Goal: Task Accomplishment & Management: Manage account settings

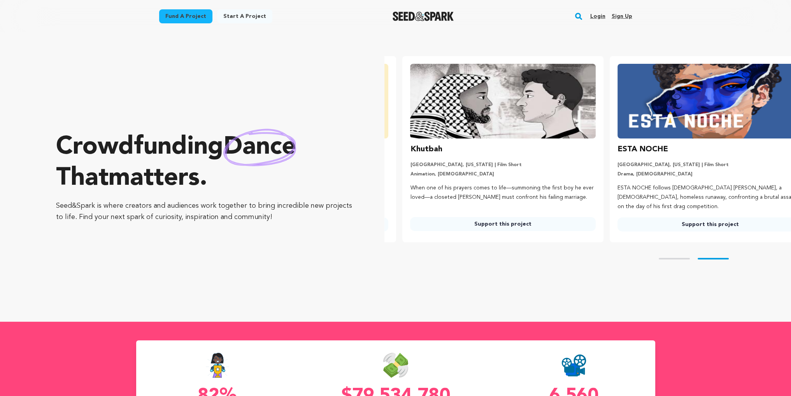
scroll to position [0, 213]
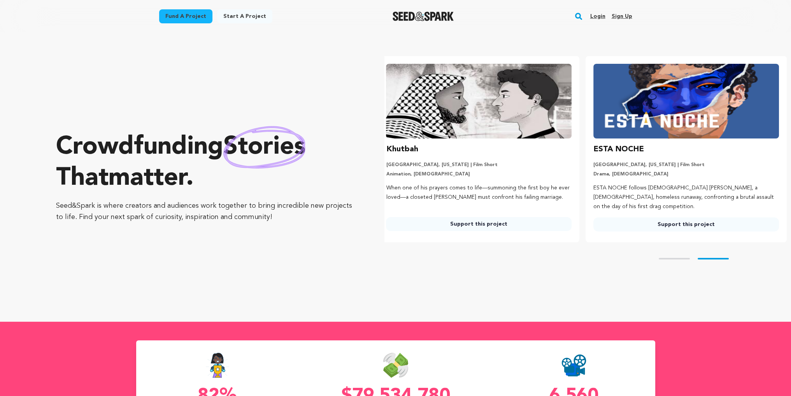
click at [594, 18] on link "Login" at bounding box center [597, 16] width 15 height 12
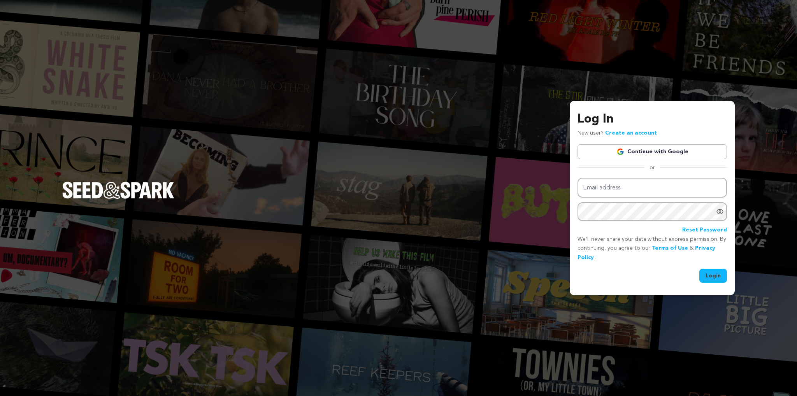
click at [620, 157] on link "Continue with Google" at bounding box center [651, 151] width 149 height 15
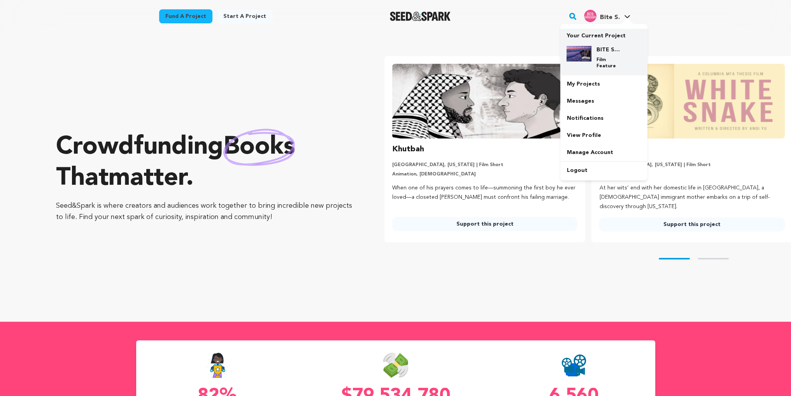
click at [598, 48] on h4 "BITE SOMEBODY" at bounding box center [610, 50] width 28 height 8
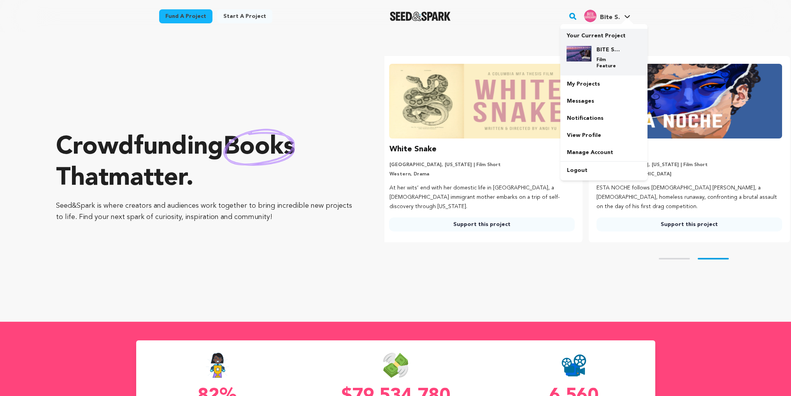
scroll to position [0, 213]
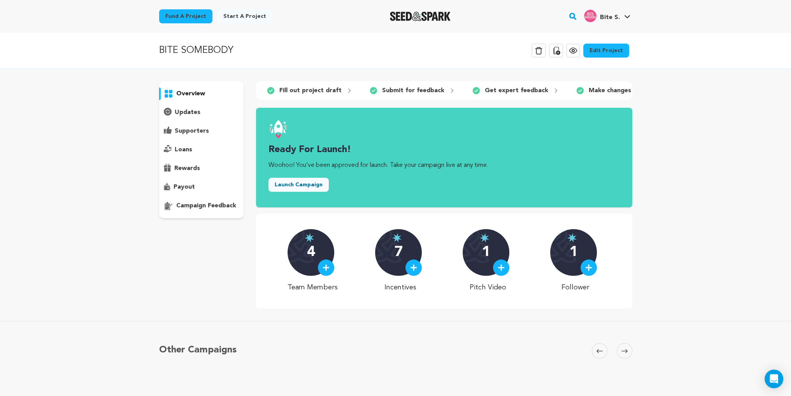
click at [600, 52] on link "Edit Project" at bounding box center [606, 51] width 46 height 14
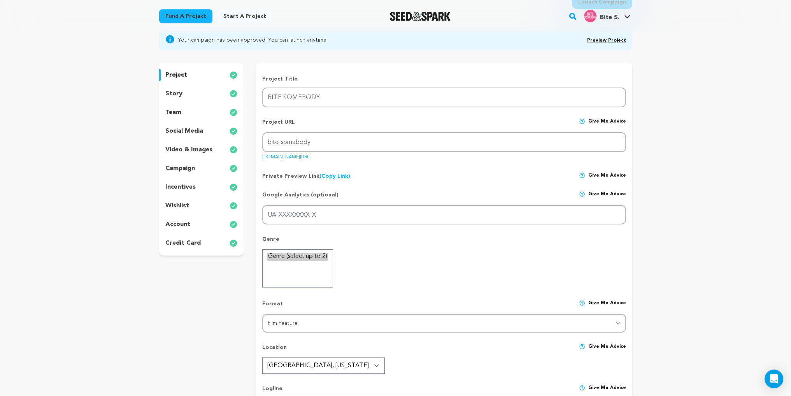
scroll to position [78, 0]
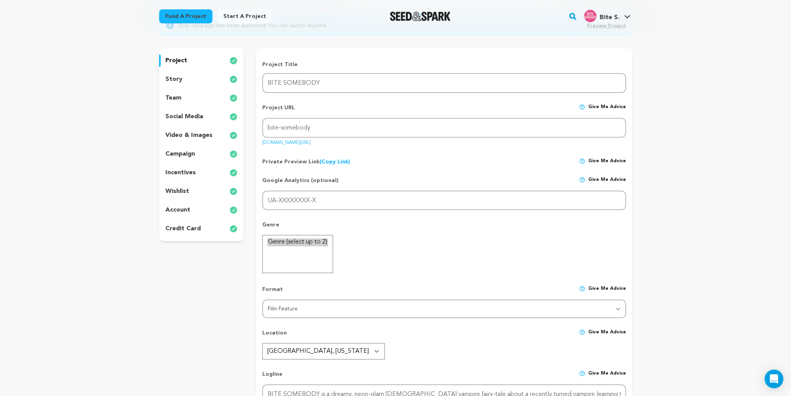
click at [287, 252] on select "Genre (select up to 2)" at bounding box center [297, 254] width 71 height 38
click at [296, 253] on select "Genre (select up to 2)" at bounding box center [297, 254] width 71 height 38
click at [314, 241] on option "Genre (select up to 2)" at bounding box center [297, 242] width 61 height 8
click at [305, 263] on select "Genre (select up to 2)" at bounding box center [297, 254] width 71 height 38
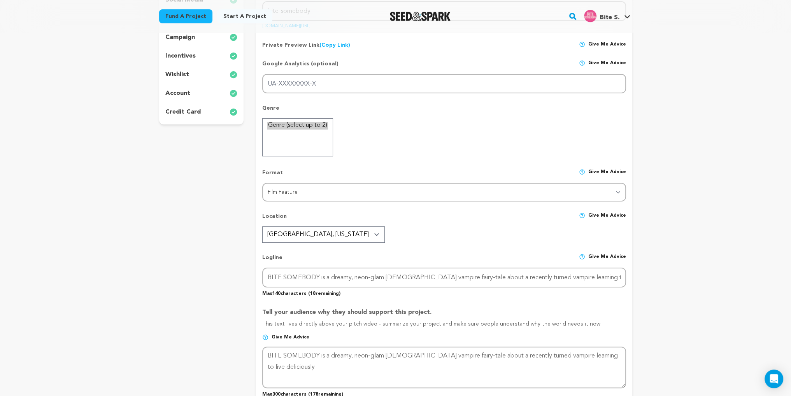
click at [235, 272] on div "project story team social media video & images campaign incentives wishlist" at bounding box center [201, 352] width 85 height 841
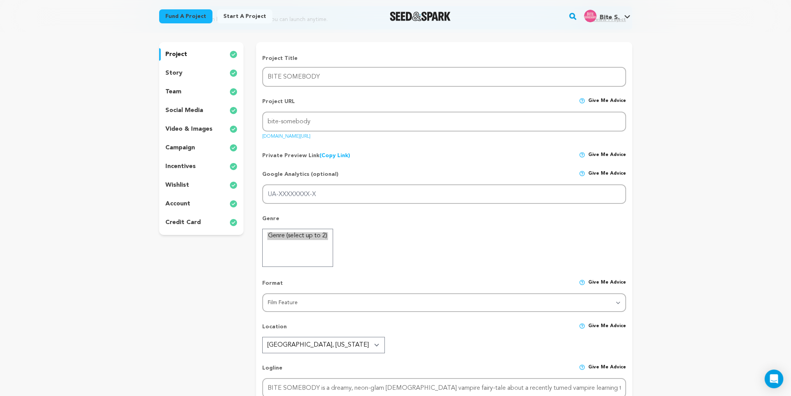
scroll to position [39, 0]
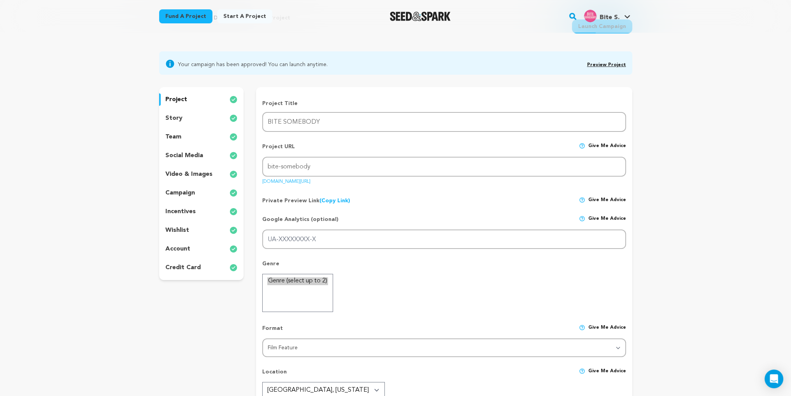
click at [173, 136] on p "team" at bounding box center [173, 136] width 16 height 9
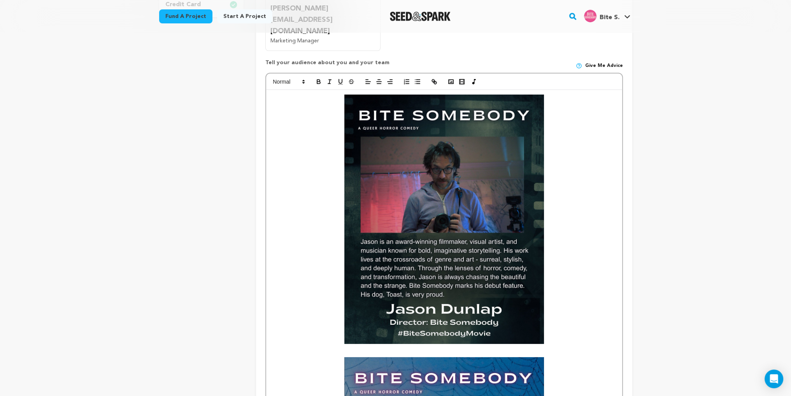
scroll to position [350, 0]
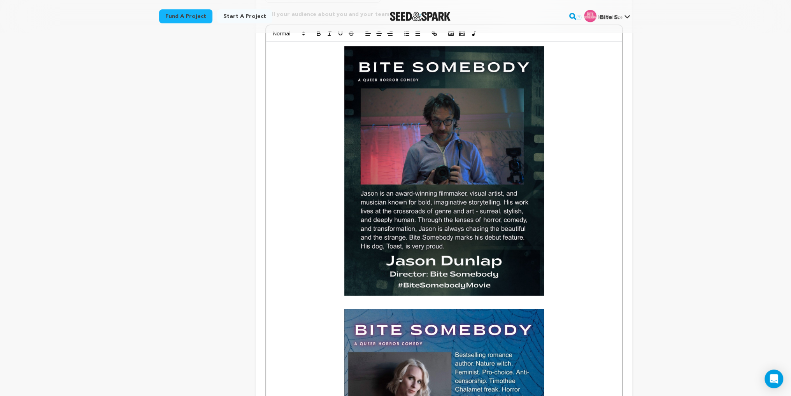
drag, startPoint x: 269, startPoint y: 203, endPoint x: 430, endPoint y: 252, distance: 168.5
drag, startPoint x: 282, startPoint y: 271, endPoint x: 604, endPoint y: 307, distance: 324.2
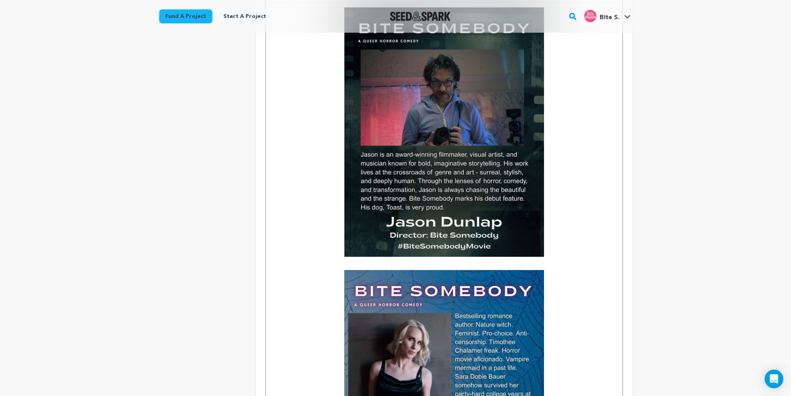
drag, startPoint x: 489, startPoint y: 327, endPoint x: 258, endPoint y: 298, distance: 233.2
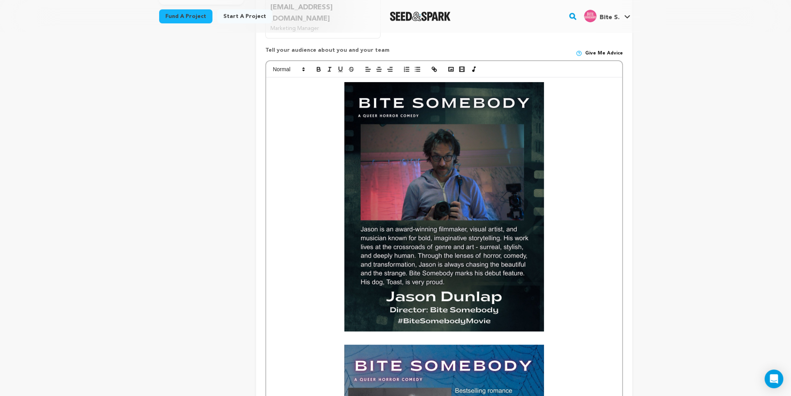
scroll to position [311, 0]
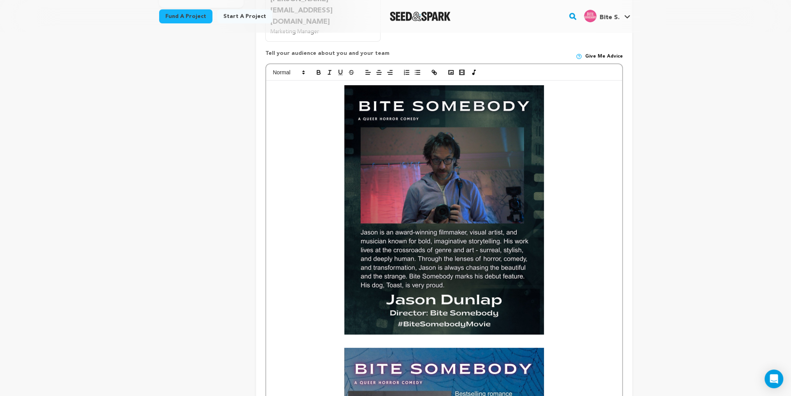
drag, startPoint x: 420, startPoint y: 291, endPoint x: 257, endPoint y: 245, distance: 169.5
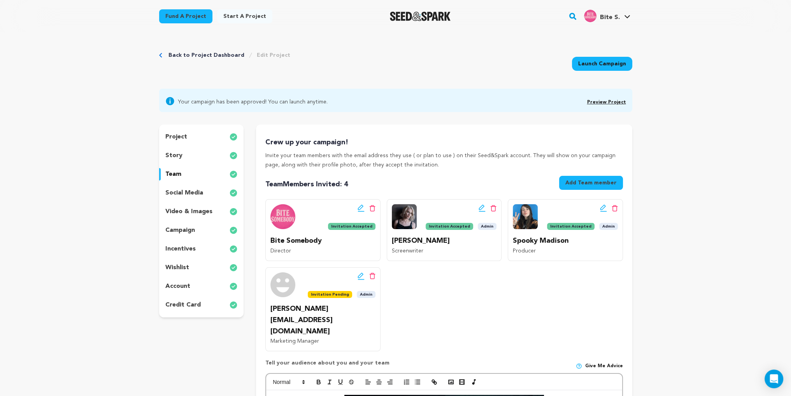
scroll to position [0, 0]
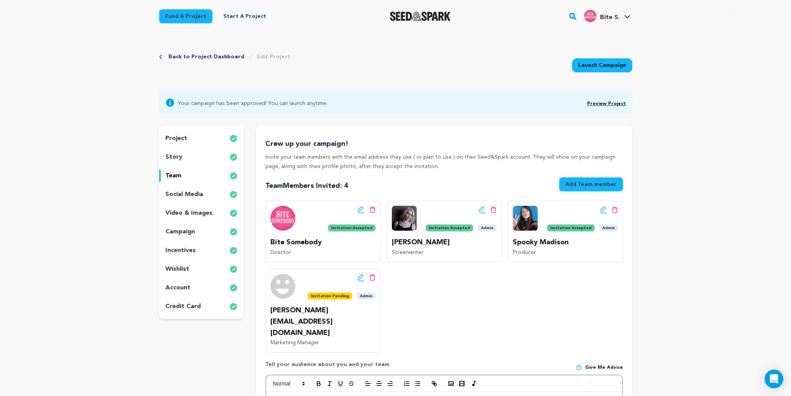
click at [196, 134] on div "project" at bounding box center [201, 138] width 85 height 12
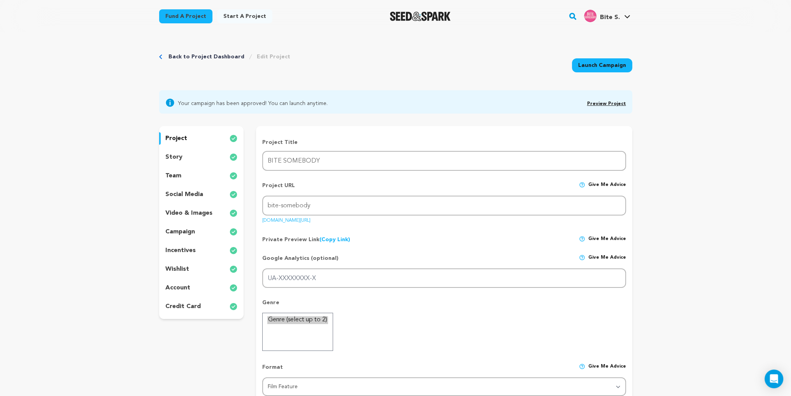
click at [177, 153] on p "story" at bounding box center [173, 156] width 17 height 9
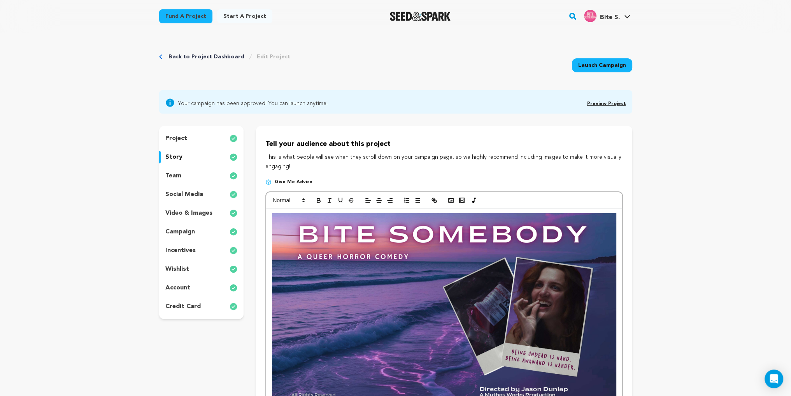
click at [194, 213] on p "video & images" at bounding box center [188, 213] width 47 height 9
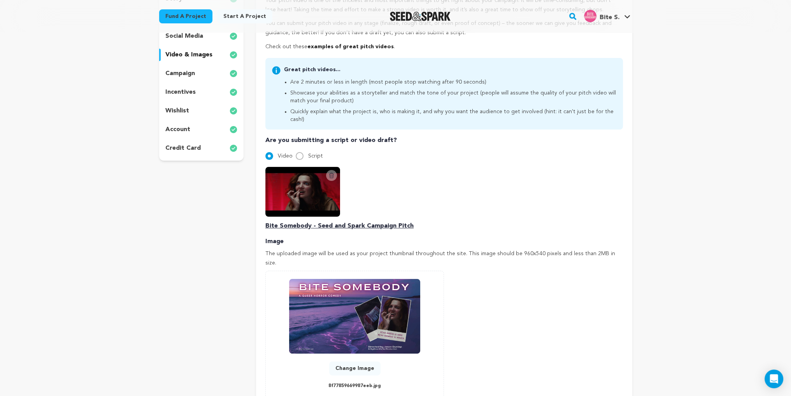
scroll to position [156, 0]
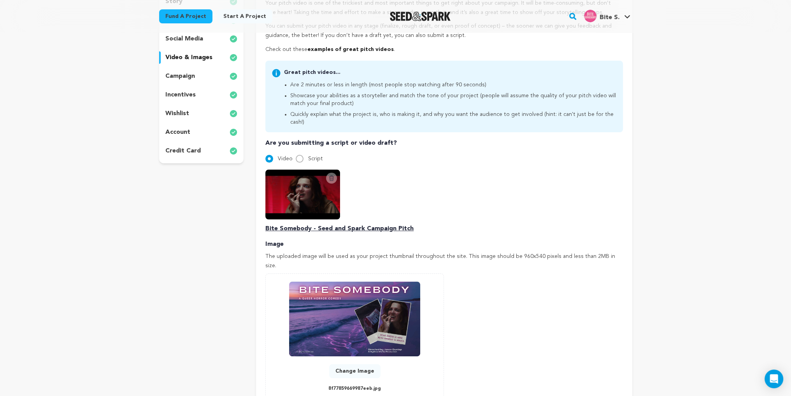
click at [147, 124] on div "Back to Project Dashboard Edit Project Launch Campaign Your campaign has been a…" at bounding box center [396, 208] width 498 height 663
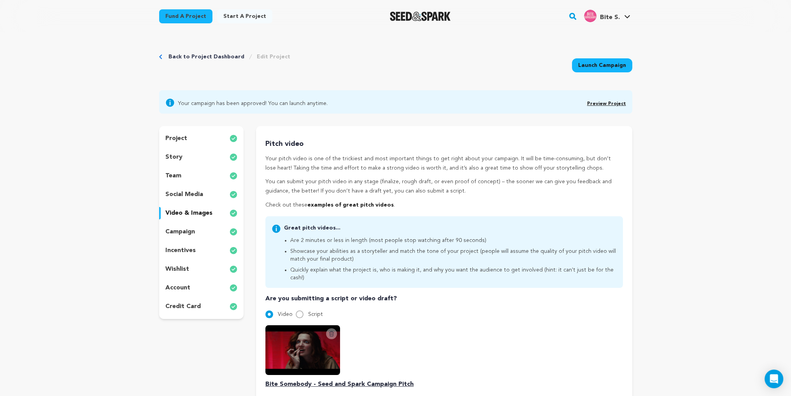
click at [175, 173] on p "team" at bounding box center [173, 175] width 16 height 9
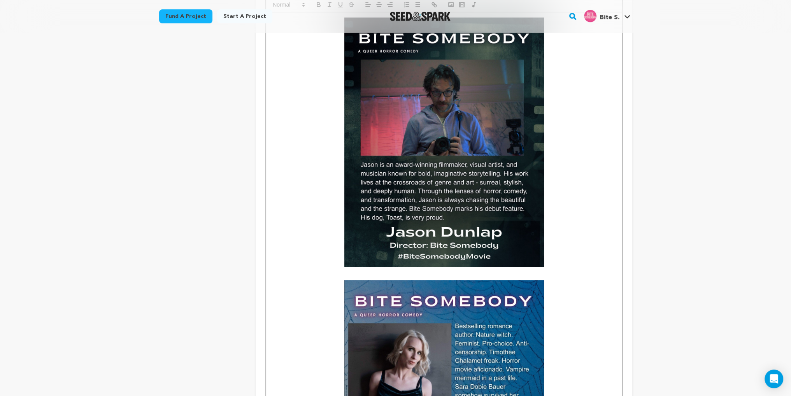
scroll to position [389, 0]
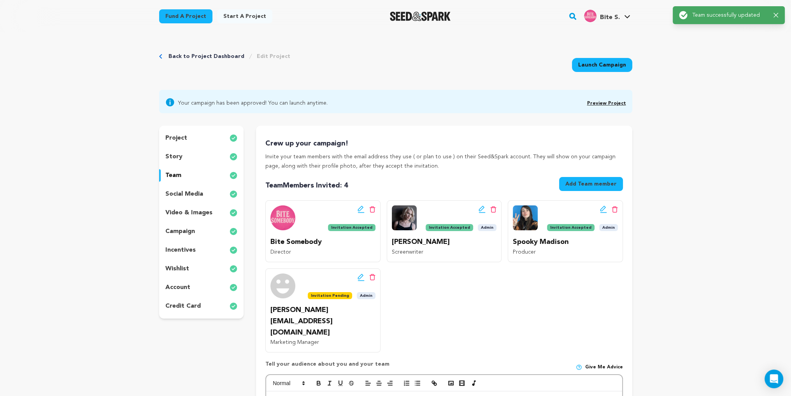
scroll to position [0, 0]
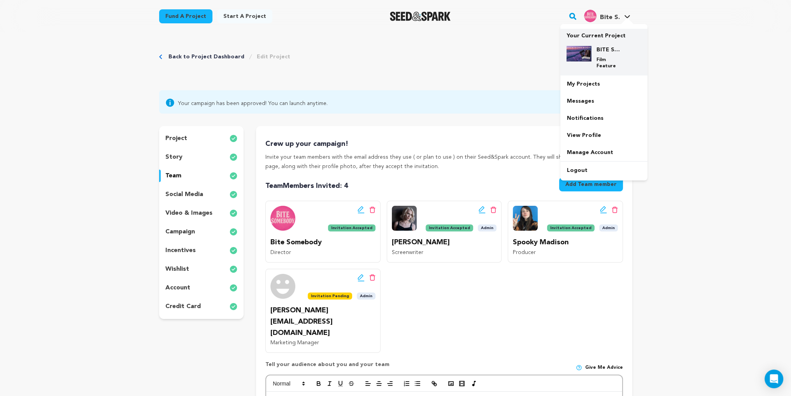
click at [589, 54] on img at bounding box center [578, 54] width 25 height 16
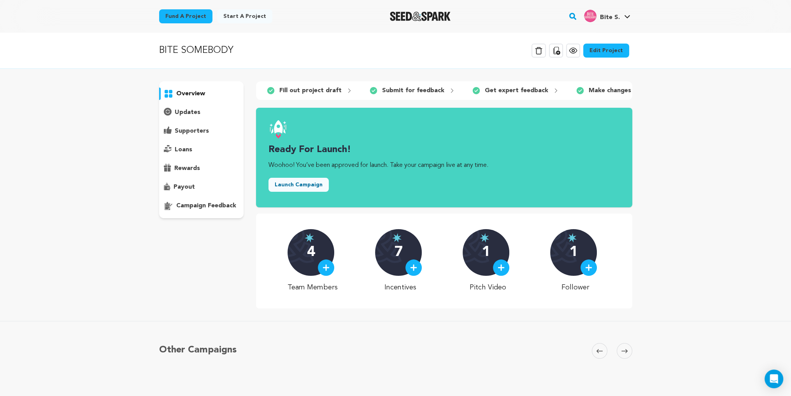
click at [615, 52] on link "Edit Project" at bounding box center [606, 51] width 46 height 14
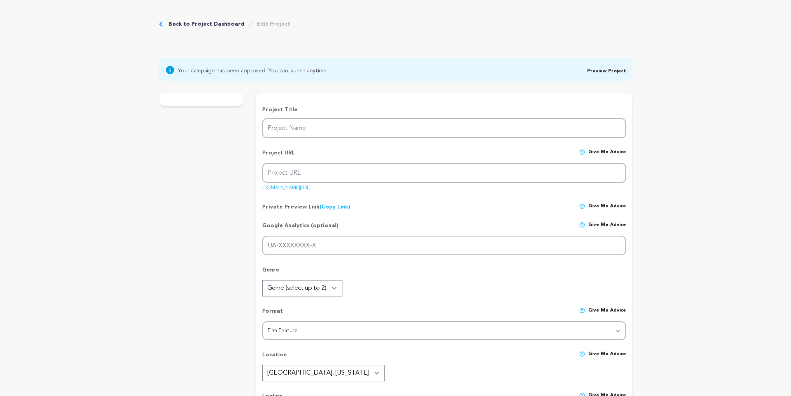
type input "BITE SOMEBODY"
type input "bite-somebody"
type input "BITE SOMEBODY is a dreamy, neon-glam [DEMOGRAPHIC_DATA] vampire fairy-tale abou…"
type textarea "BITE SOMEBODY is a dreamy, neon-glam [DEMOGRAPHIC_DATA] vampire fairy-tale abou…"
type textarea "Bite Somebody is a defiant, blood-soaked love letter to anyone who's ever been …"
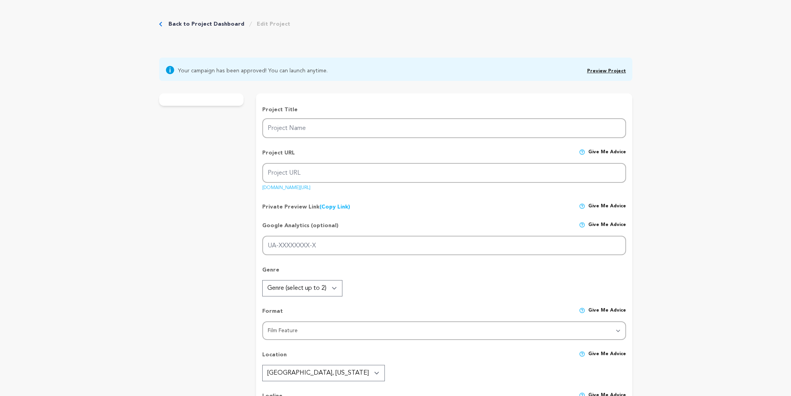
radio input "true"
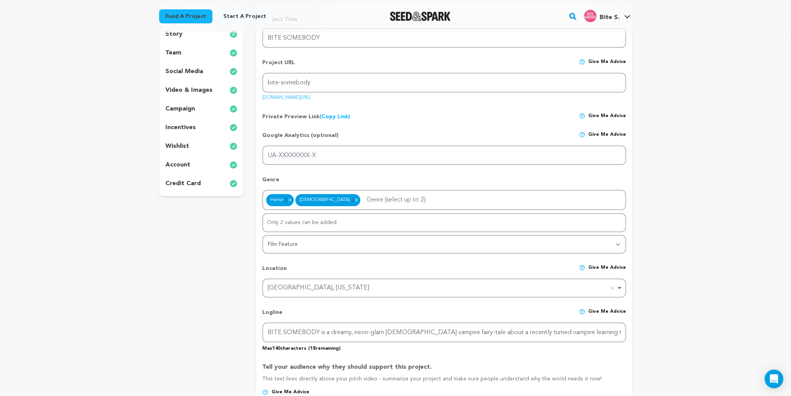
scroll to position [39, 0]
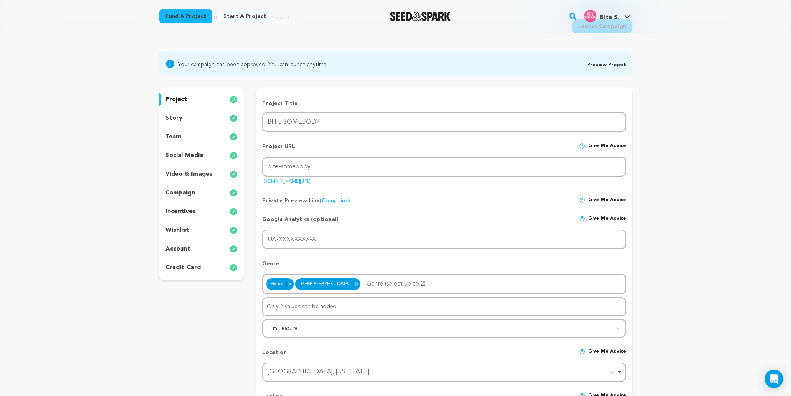
click at [170, 133] on p "team" at bounding box center [173, 136] width 16 height 9
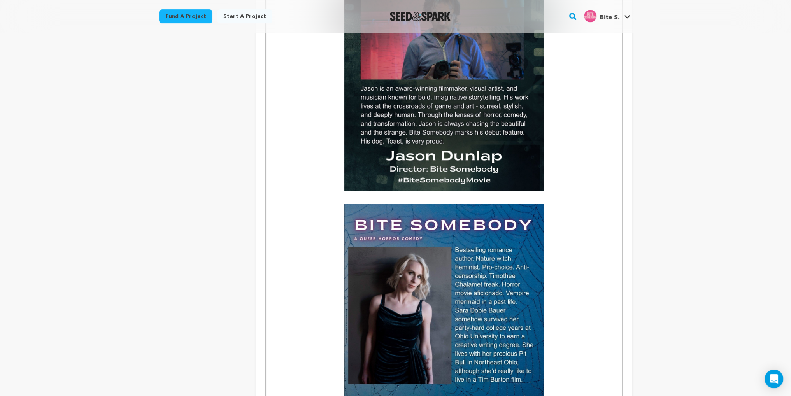
scroll to position [350, 0]
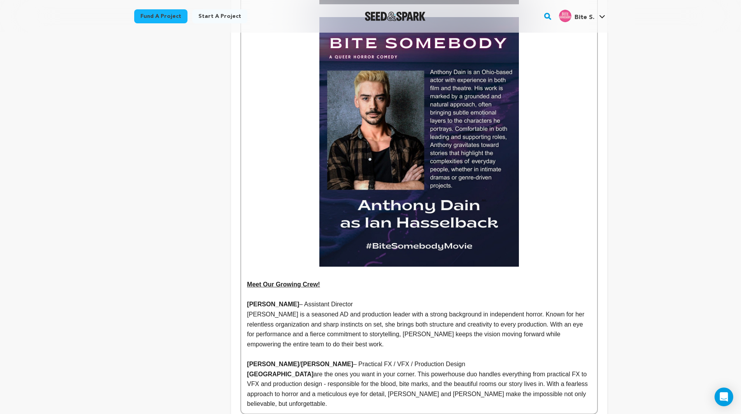
scroll to position [1478, 0]
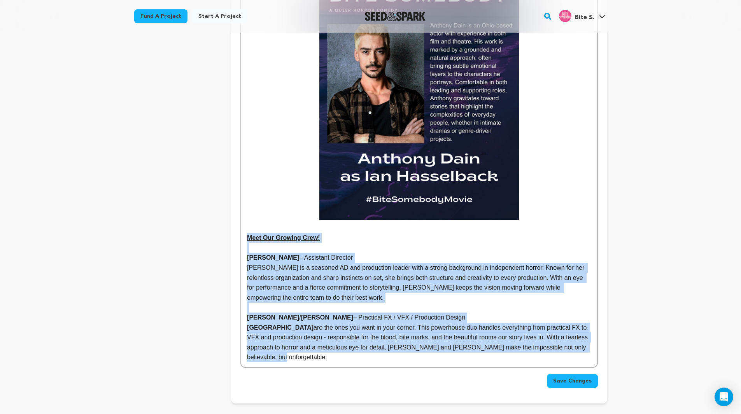
drag, startPoint x: 244, startPoint y: 216, endPoint x: 436, endPoint y: 340, distance: 228.4
click at [436, 340] on p "Street Rat Studios are the ones you want in your corner. This powerhouse duo ha…" at bounding box center [419, 343] width 344 height 40
drag, startPoint x: 246, startPoint y: 216, endPoint x: 393, endPoint y: 333, distance: 187.5
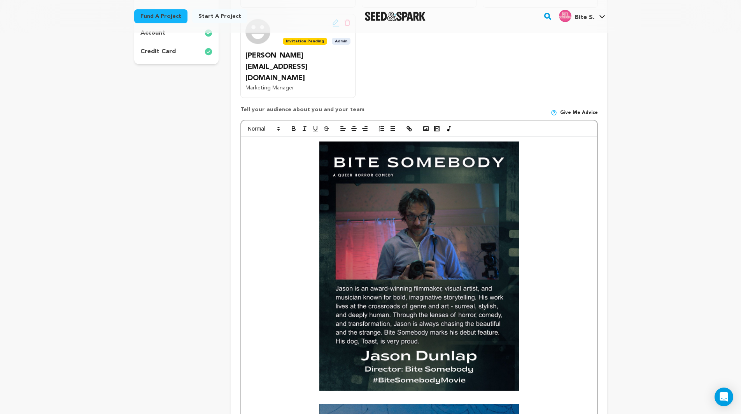
scroll to position [117, 0]
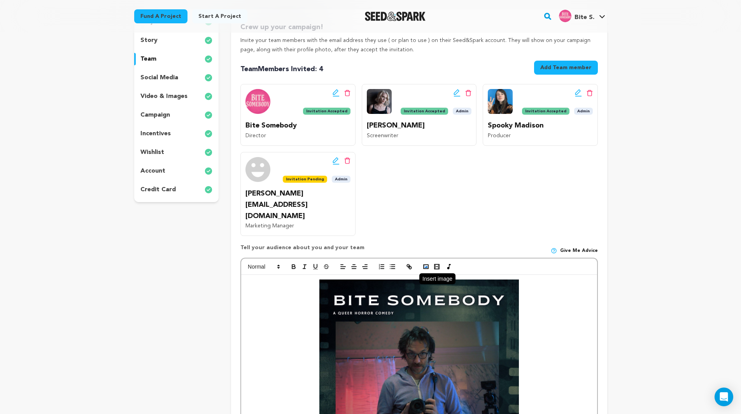
click at [428, 263] on icon "button" at bounding box center [425, 266] width 7 height 7
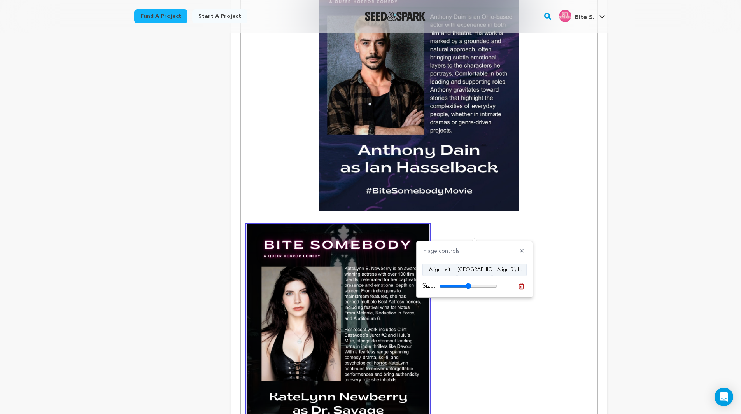
drag, startPoint x: 494, startPoint y: 287, endPoint x: 468, endPoint y: 289, distance: 25.4
click at [468, 289] on input "range" at bounding box center [468, 286] width 58 height 6
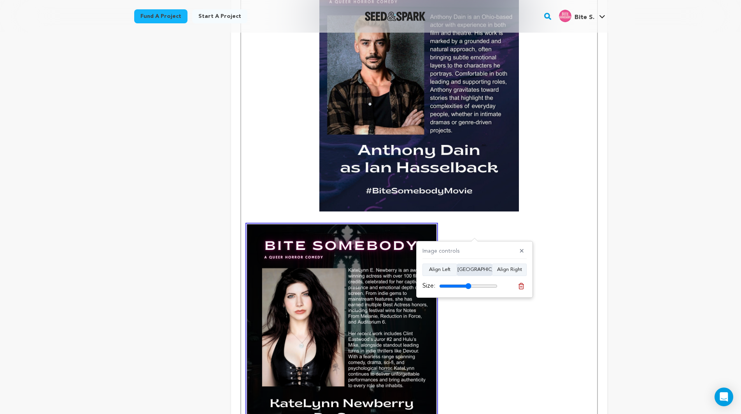
click at [469, 266] on button "Align Center" at bounding box center [474, 270] width 35 height 12
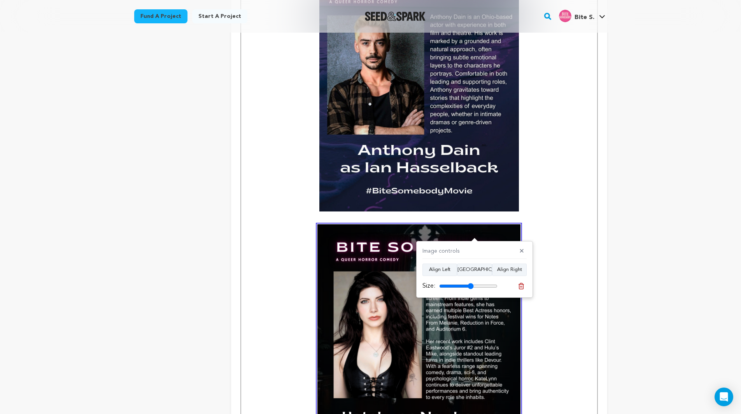
type input "59"
click at [471, 286] on input "range" at bounding box center [468, 286] width 58 height 6
click at [536, 224] on p at bounding box center [419, 351] width 344 height 254
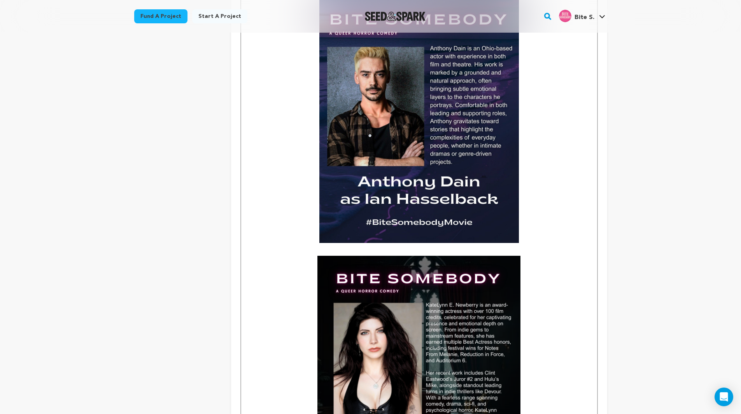
scroll to position [1526, 0]
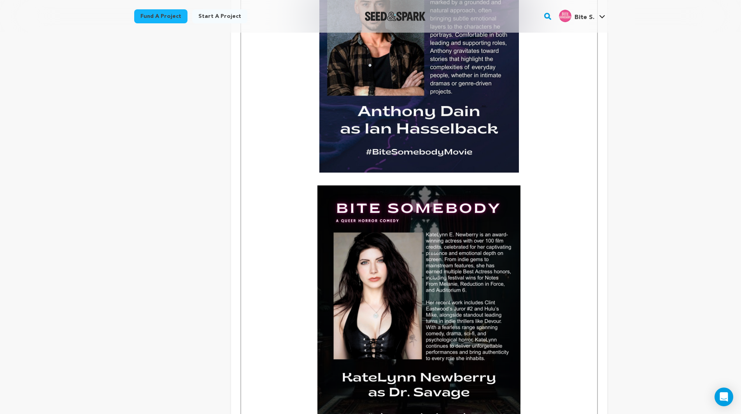
click at [490, 255] on img at bounding box center [418, 313] width 203 height 254
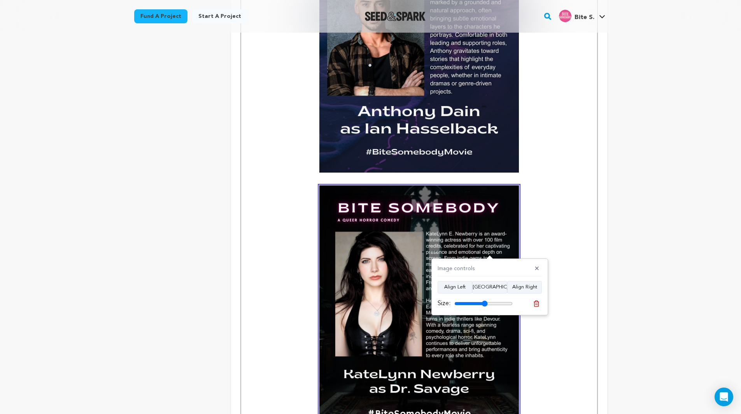
type input "57"
click at [485, 304] on input "range" at bounding box center [483, 304] width 58 height 6
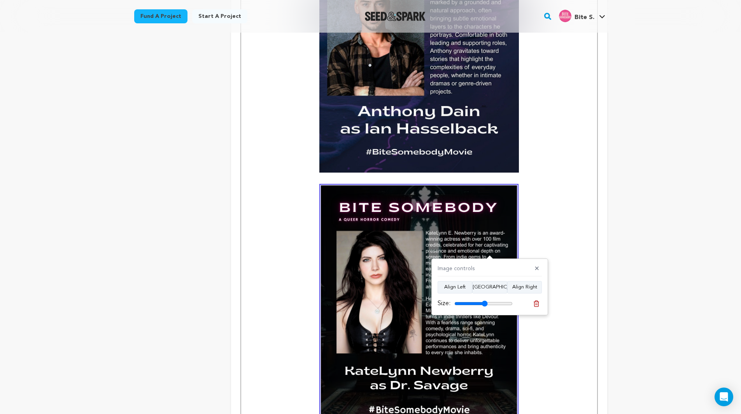
click at [579, 191] on p at bounding box center [419, 308] width 344 height 245
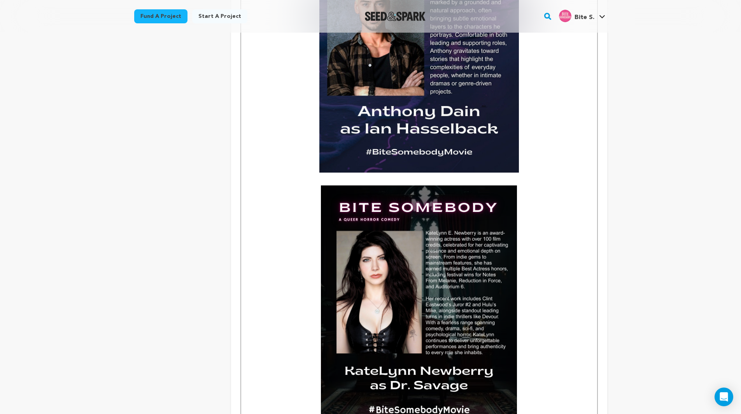
click at [488, 225] on img at bounding box center [419, 308] width 196 height 245
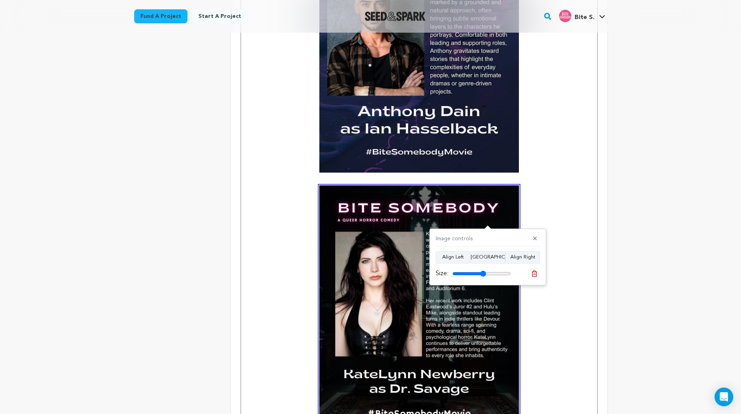
type input "58"
click at [483, 274] on input "range" at bounding box center [481, 274] width 58 height 6
click at [587, 186] on p at bounding box center [419, 310] width 344 height 249
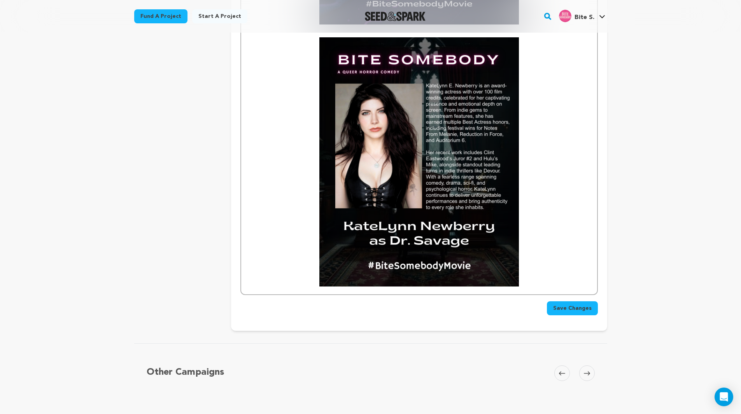
scroll to position [1681, 0]
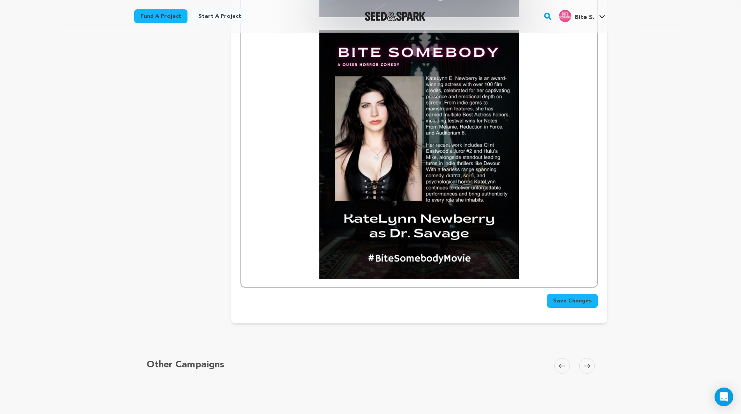
drag, startPoint x: 529, startPoint y: 216, endPoint x: 539, endPoint y: 232, distance: 19.3
click at [533, 222] on p at bounding box center [419, 154] width 344 height 249
click at [545, 257] on p at bounding box center [419, 154] width 344 height 249
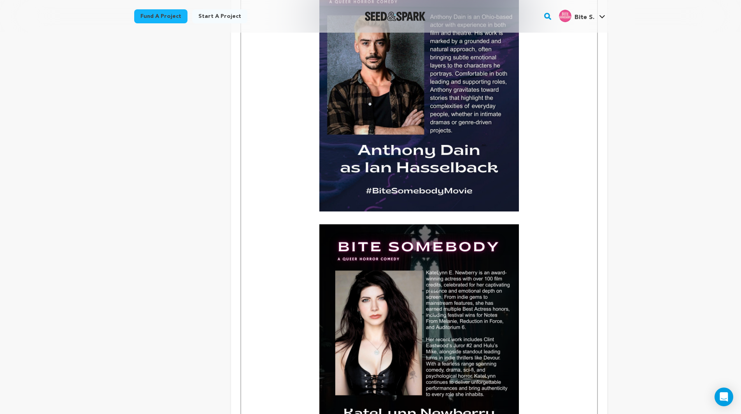
click at [345, 215] on p at bounding box center [419, 220] width 344 height 10
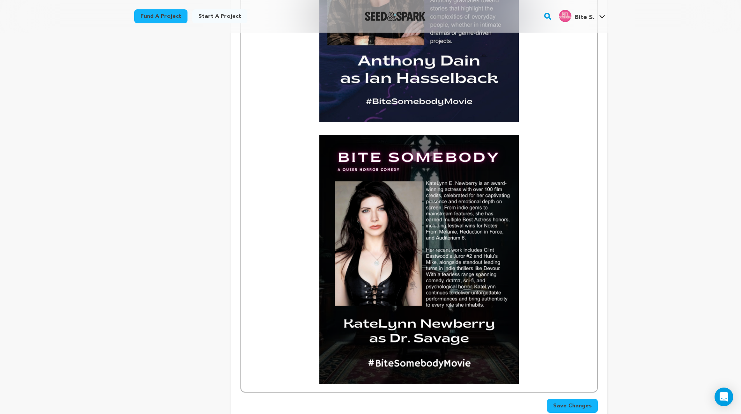
scroll to position [1642, 0]
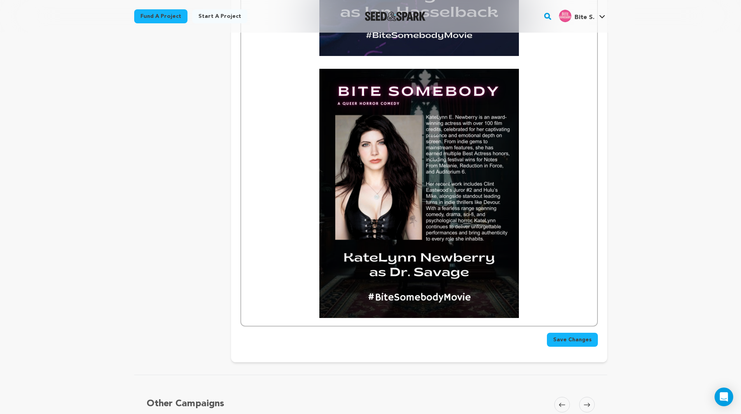
click at [276, 274] on p at bounding box center [419, 193] width 344 height 249
click at [538, 272] on p at bounding box center [419, 193] width 344 height 249
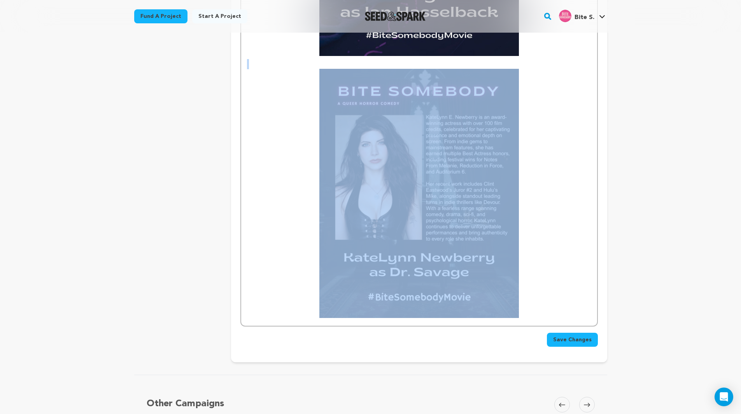
click at [538, 273] on p at bounding box center [419, 193] width 344 height 249
click at [536, 292] on p at bounding box center [419, 193] width 344 height 249
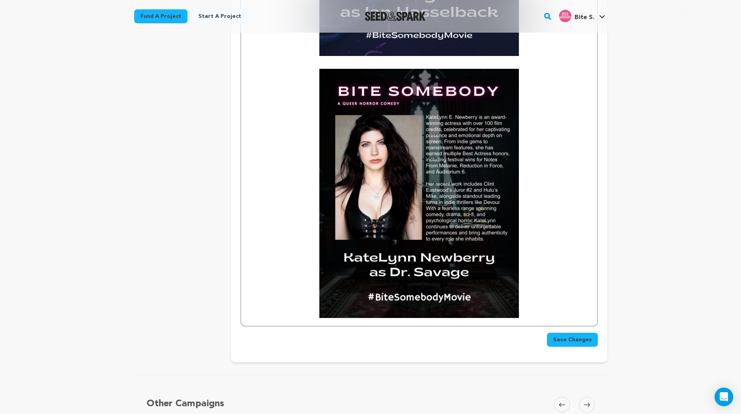
click at [535, 294] on p at bounding box center [419, 193] width 344 height 249
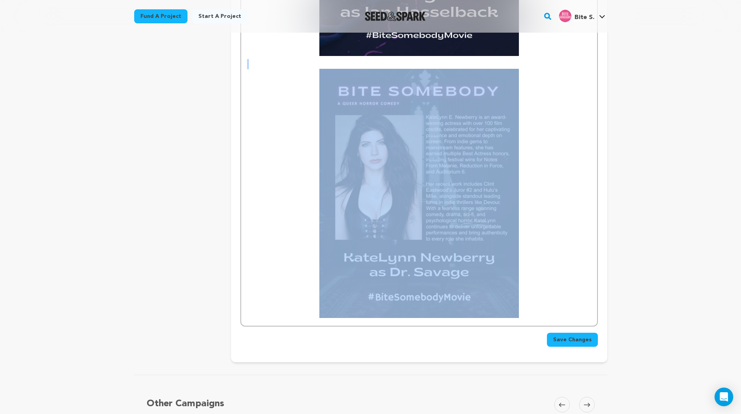
click at [535, 294] on p at bounding box center [419, 193] width 344 height 249
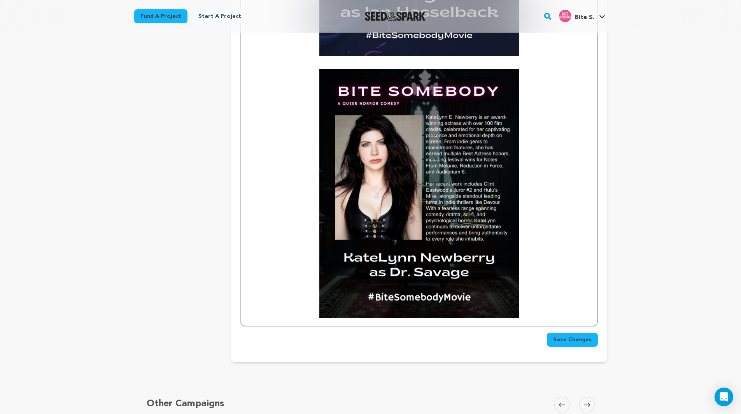
click at [534, 294] on p at bounding box center [419, 193] width 344 height 249
click at [315, 214] on p at bounding box center [419, 193] width 344 height 249
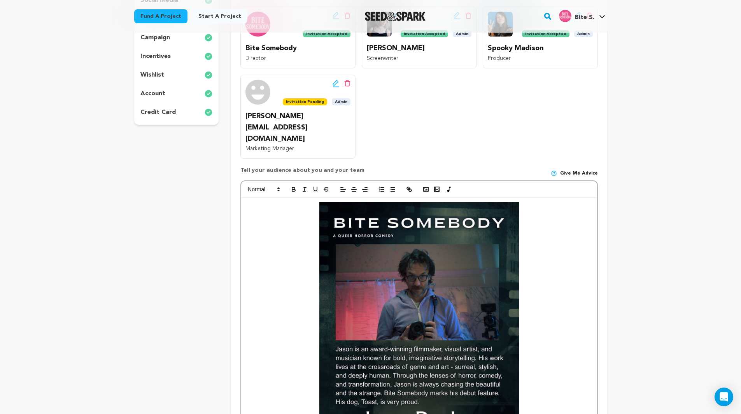
scroll to position [117, 0]
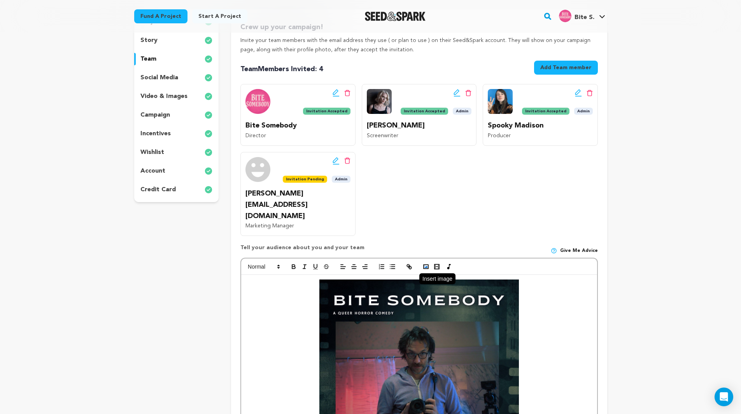
click at [427, 263] on icon "button" at bounding box center [425, 266] width 7 height 7
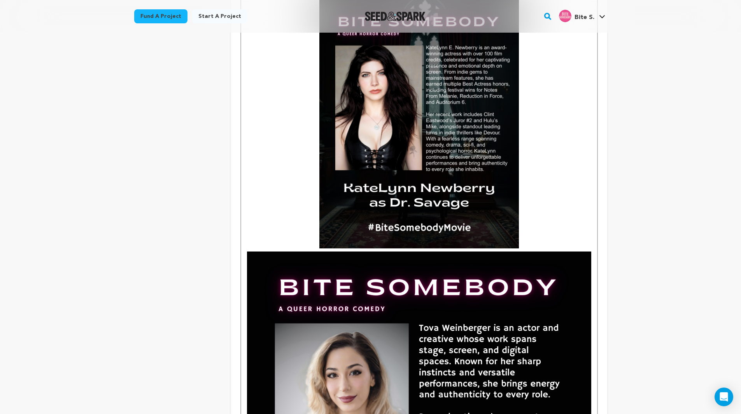
scroll to position [1723, 0]
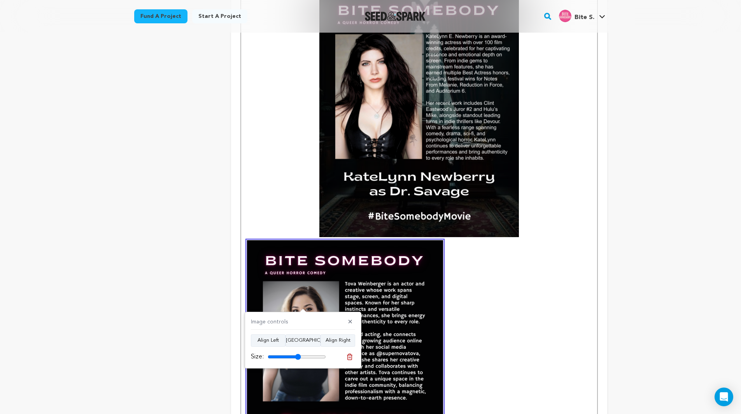
drag, startPoint x: 322, startPoint y: 358, endPoint x: 298, endPoint y: 356, distance: 23.8
type input "57"
click at [298, 356] on input "range" at bounding box center [297, 357] width 58 height 6
click at [279, 209] on p at bounding box center [419, 237] width 344 height 498
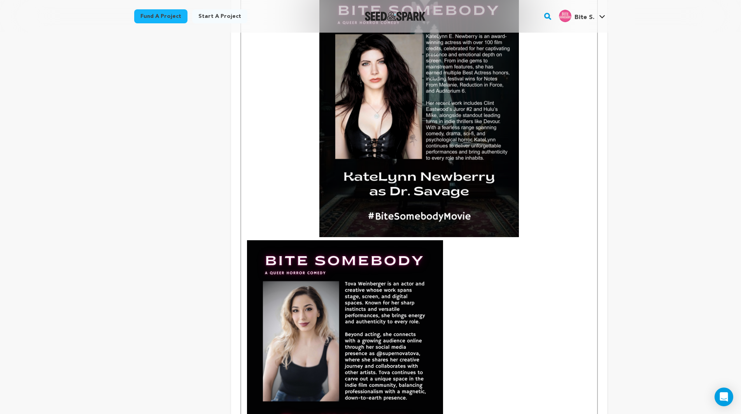
click at [289, 240] on img at bounding box center [345, 362] width 196 height 245
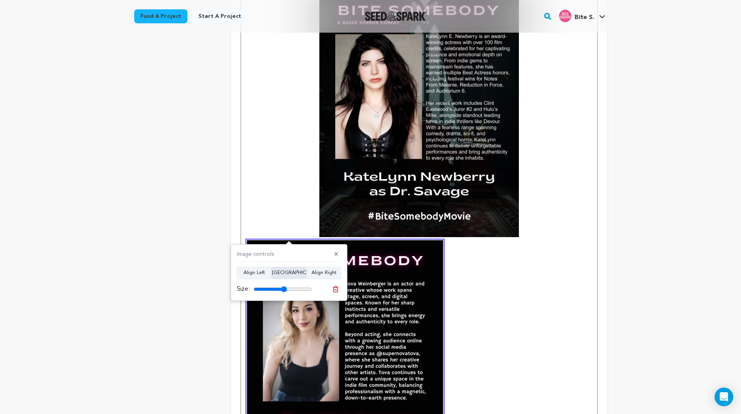
click at [297, 277] on button "Align Center" at bounding box center [289, 273] width 35 height 12
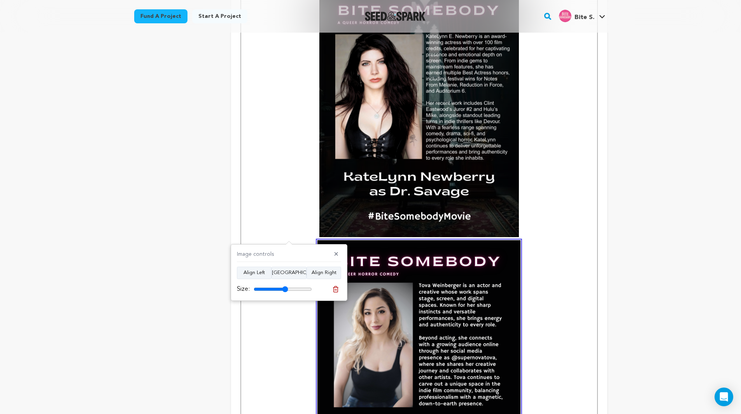
type input "59"
click at [285, 289] on input "range" at bounding box center [283, 289] width 58 height 6
click at [284, 207] on p at bounding box center [419, 241] width 344 height 506
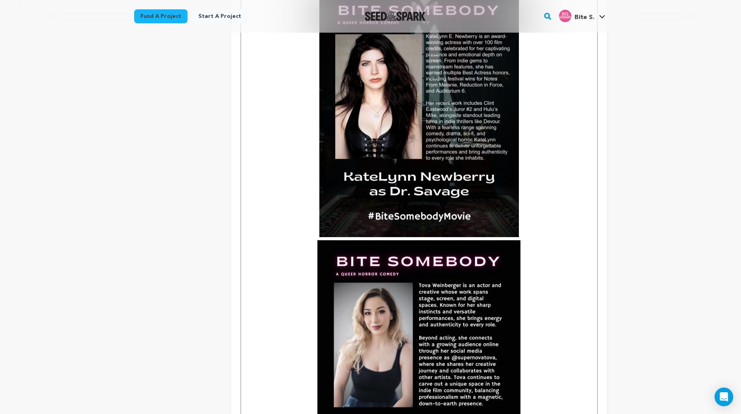
click at [284, 207] on p at bounding box center [419, 241] width 344 height 506
click at [340, 240] on img at bounding box center [418, 367] width 203 height 254
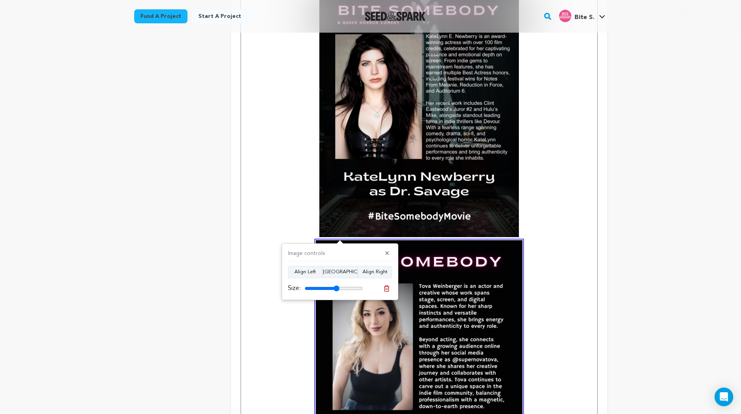
click at [336, 287] on input "range" at bounding box center [334, 289] width 58 height 6
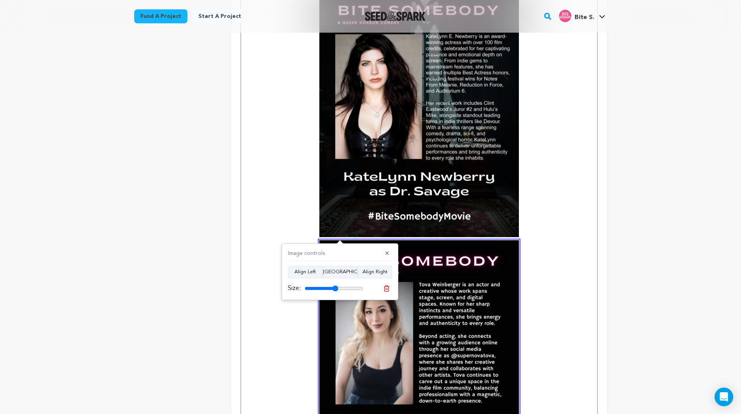
type input "58"
click at [336, 287] on input "range" at bounding box center [334, 289] width 58 height 6
click at [306, 217] on p at bounding box center [419, 239] width 344 height 502
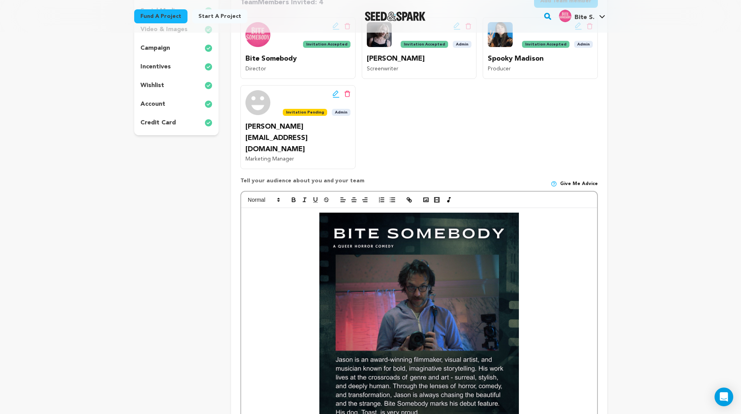
scroll to position [167, 0]
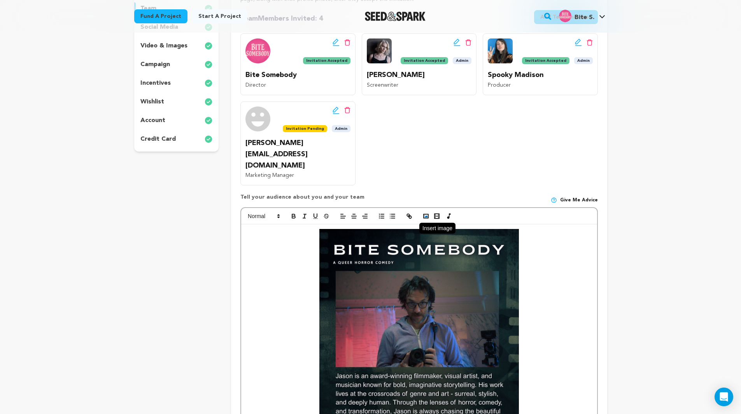
click at [427, 214] on rect "button" at bounding box center [426, 216] width 5 height 4
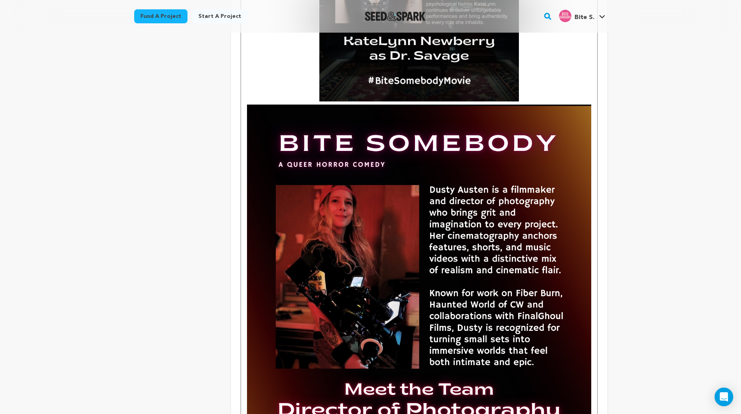
click at [395, 201] on img at bounding box center [419, 320] width 344 height 430
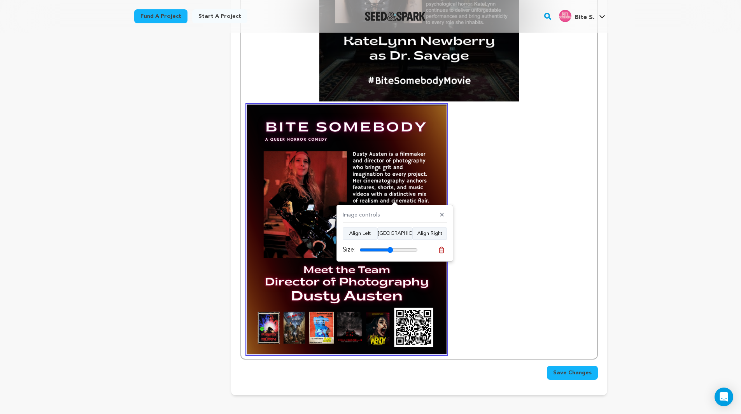
drag, startPoint x: 415, startPoint y: 250, endPoint x: 391, endPoint y: 256, distance: 24.8
type input "58"
click at [391, 253] on input "range" at bounding box center [388, 250] width 58 height 6
click at [395, 233] on button "Align Center" at bounding box center [394, 234] width 35 height 12
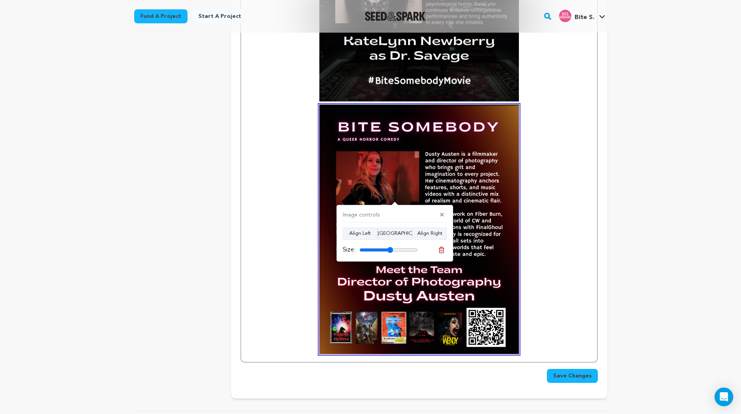
click at [284, 199] on p at bounding box center [419, 103] width 344 height 502
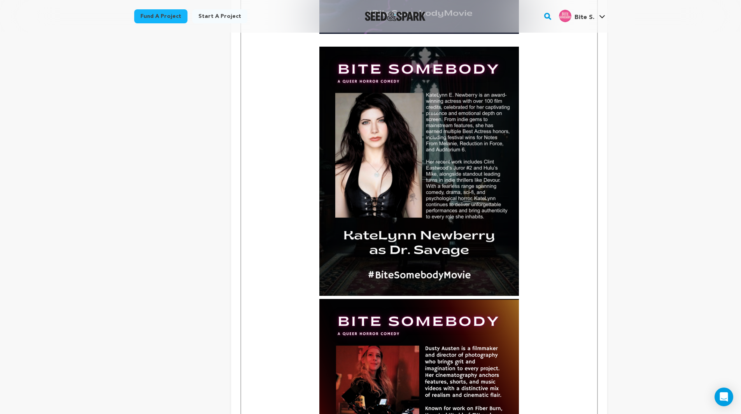
click at [285, 194] on p at bounding box center [419, 298] width 344 height 502
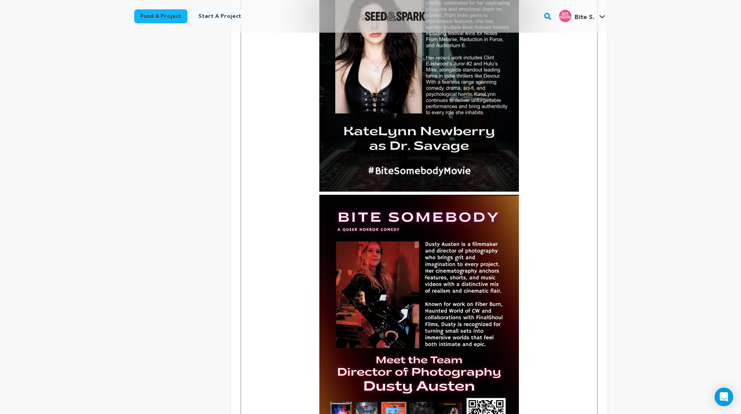
scroll to position [1820, 0]
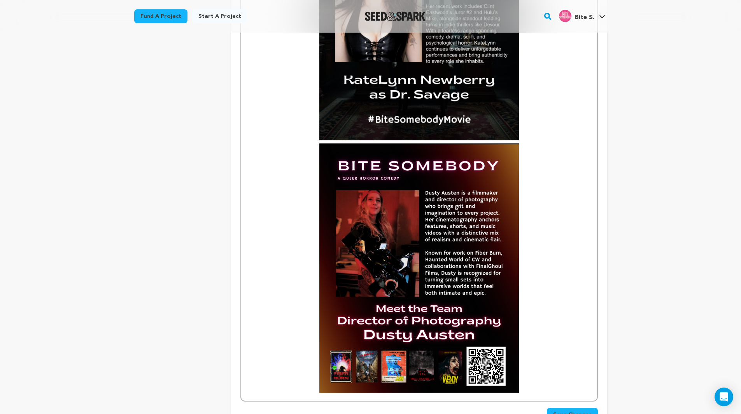
click at [557, 116] on p at bounding box center [419, 142] width 344 height 502
click at [549, 117] on p at bounding box center [419, 142] width 344 height 502
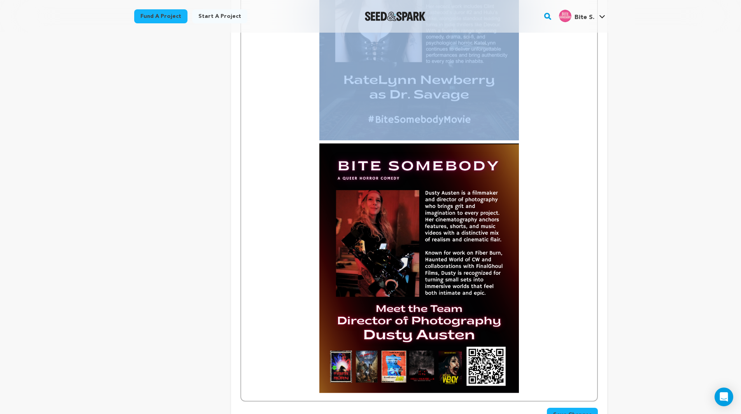
click at [549, 117] on p at bounding box center [419, 142] width 344 height 502
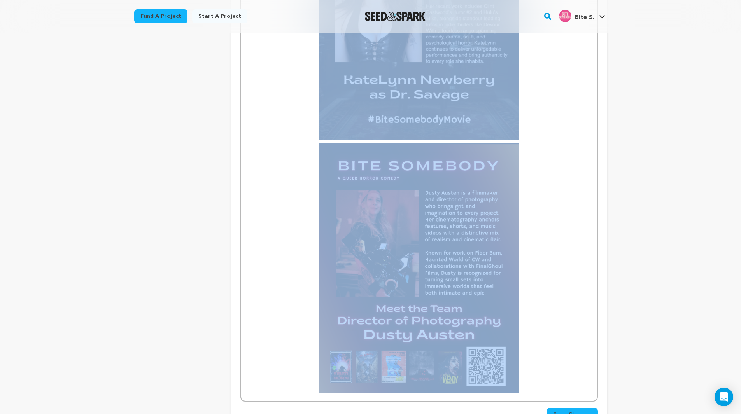
click at [496, 149] on img at bounding box center [419, 268] width 200 height 249
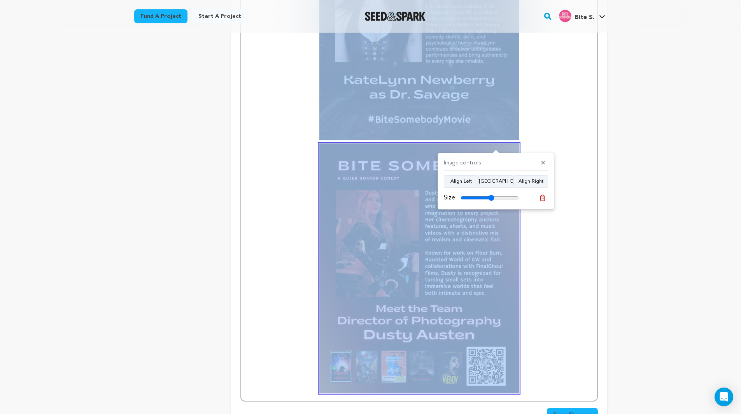
click at [533, 117] on p at bounding box center [419, 142] width 344 height 502
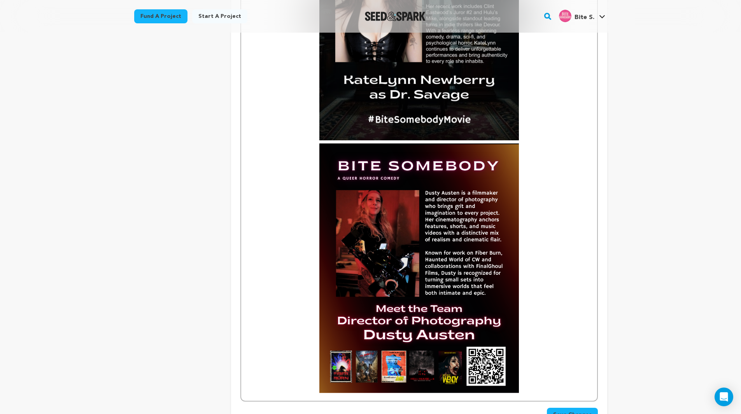
click at [530, 126] on p at bounding box center [419, 142] width 344 height 502
click at [495, 146] on img at bounding box center [419, 268] width 200 height 249
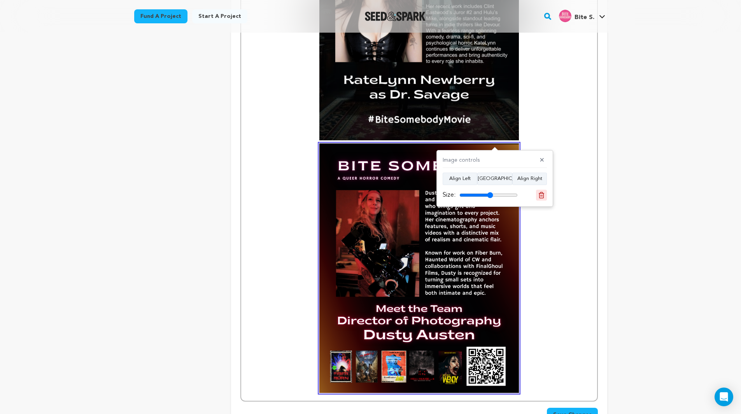
click at [538, 191] on button at bounding box center [541, 195] width 11 height 11
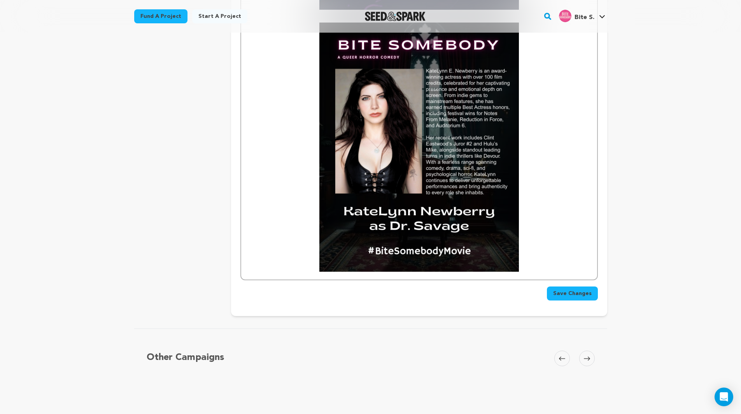
click at [556, 217] on p at bounding box center [419, 147] width 344 height 249
click at [537, 240] on p at bounding box center [419, 147] width 344 height 249
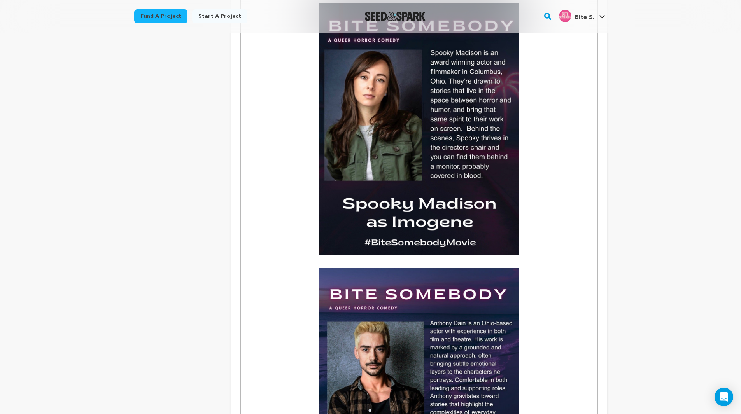
scroll to position [950, 0]
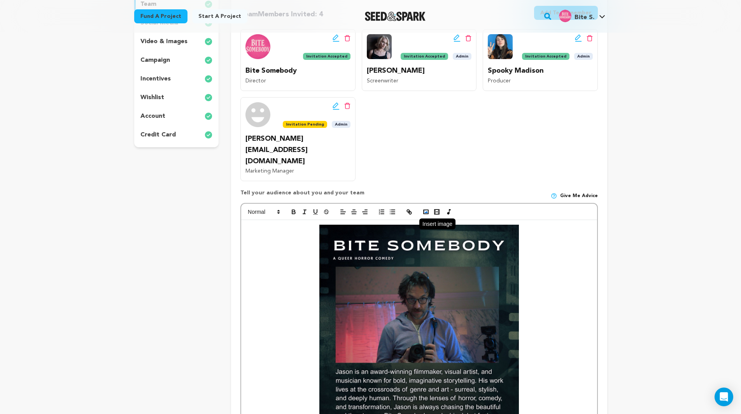
click at [426, 207] on button "button" at bounding box center [426, 211] width 11 height 9
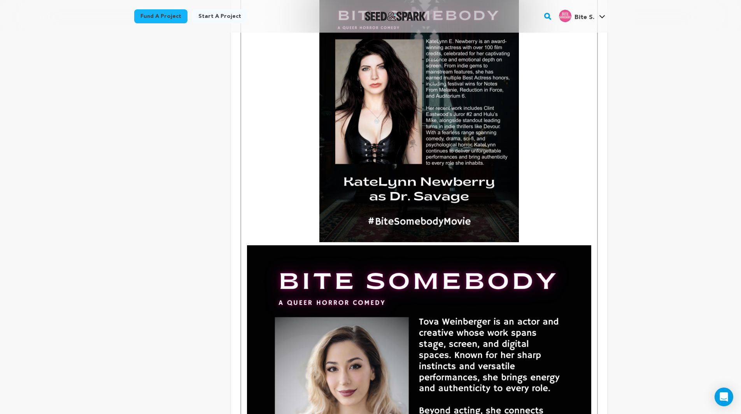
scroll to position [1762, 0]
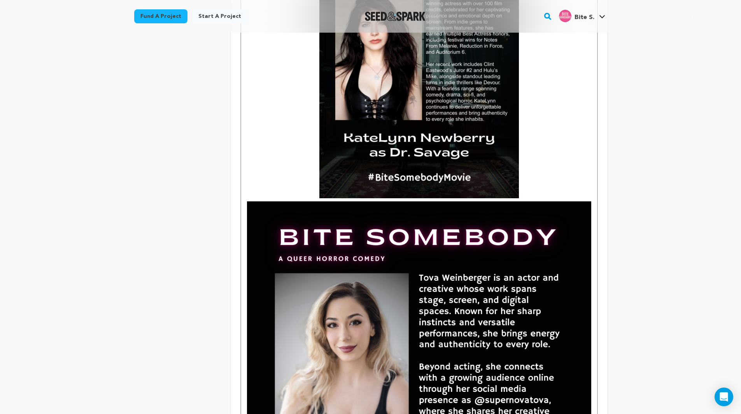
click at [412, 263] on img at bounding box center [419, 416] width 344 height 430
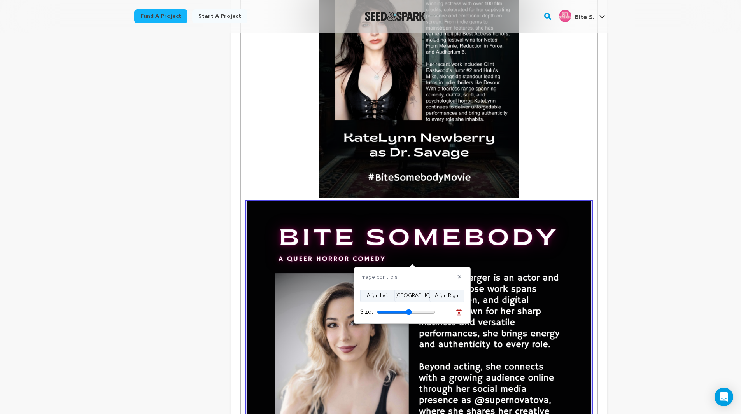
click at [409, 312] on input "range" at bounding box center [406, 312] width 58 height 6
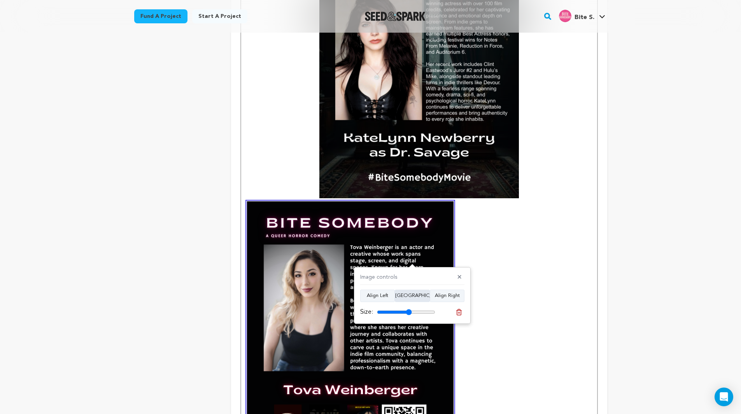
click at [418, 290] on button "Align Center" at bounding box center [412, 296] width 35 height 12
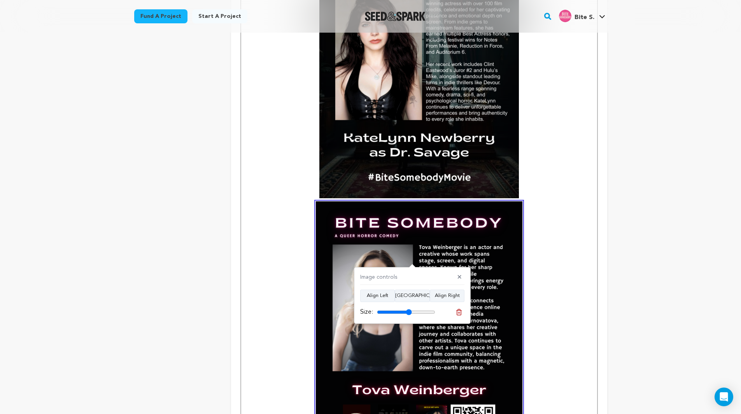
click at [406, 311] on input "range" at bounding box center [406, 312] width 58 height 6
click at [405, 311] on input "range" at bounding box center [406, 312] width 58 height 6
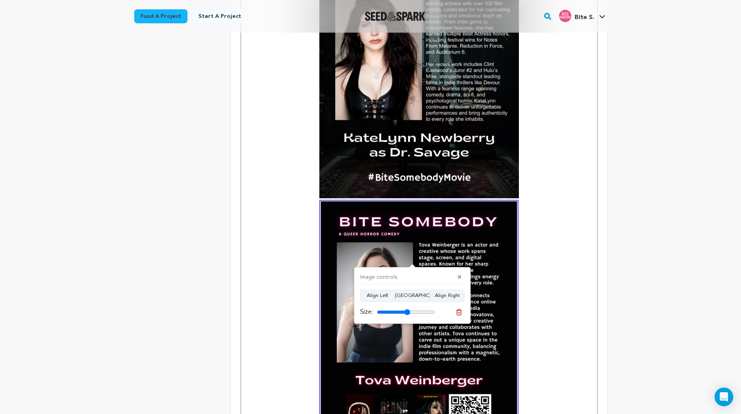
type input "57"
click at [407, 311] on input "range" at bounding box center [406, 312] width 58 height 6
click at [568, 259] on p at bounding box center [419, 198] width 344 height 498
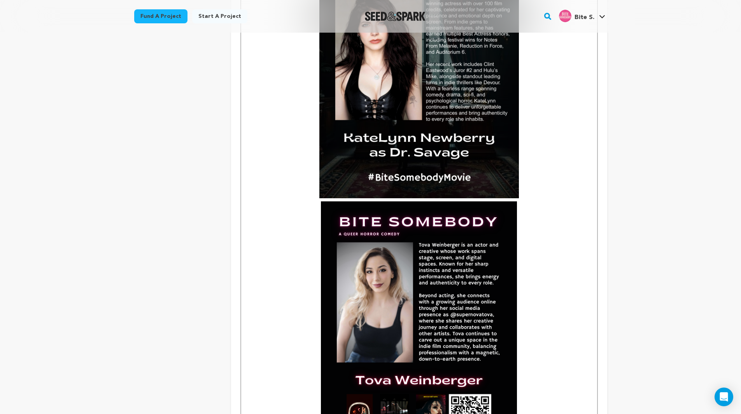
click at [389, 272] on img at bounding box center [419, 323] width 196 height 245
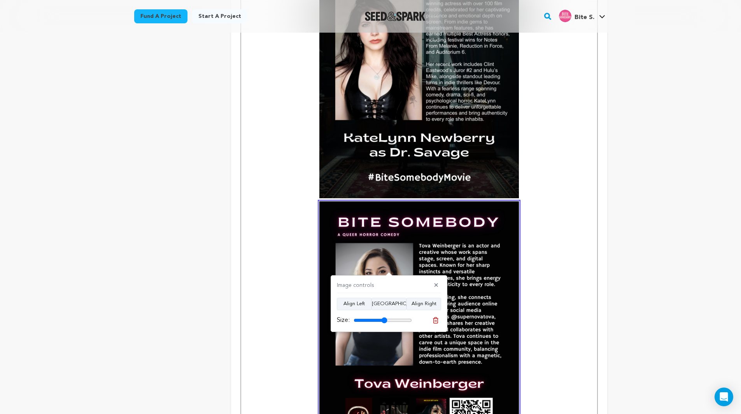
type input "58"
click at [385, 319] on input "range" at bounding box center [383, 320] width 58 height 6
click at [550, 225] on p at bounding box center [419, 200] width 344 height 502
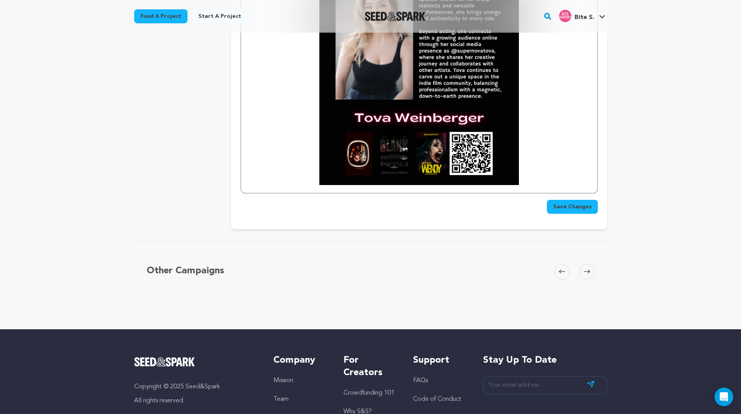
scroll to position [2034, 0]
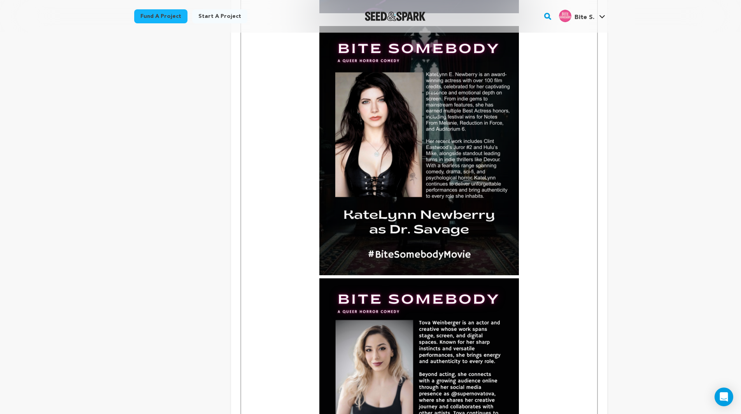
scroll to position [1684, 0]
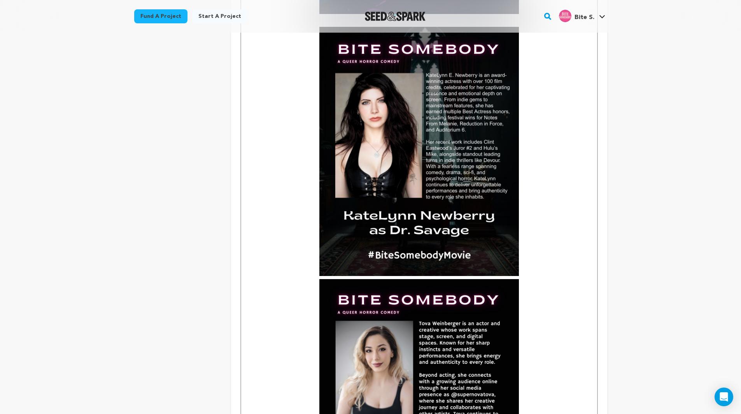
click at [503, 279] on img at bounding box center [419, 403] width 200 height 249
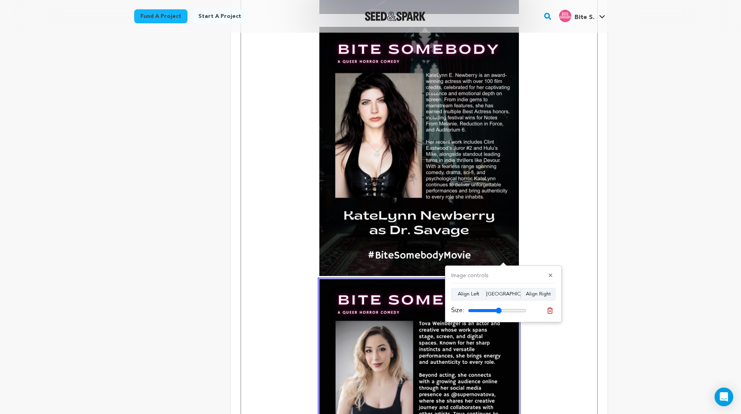
click at [536, 249] on p at bounding box center [419, 278] width 344 height 502
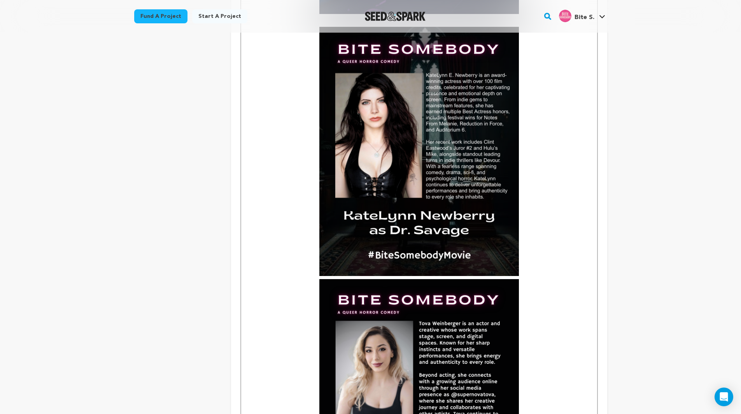
click at [535, 250] on p at bounding box center [419, 278] width 344 height 502
click at [314, 270] on p at bounding box center [419, 278] width 344 height 502
click at [311, 279] on p at bounding box center [419, 403] width 344 height 249
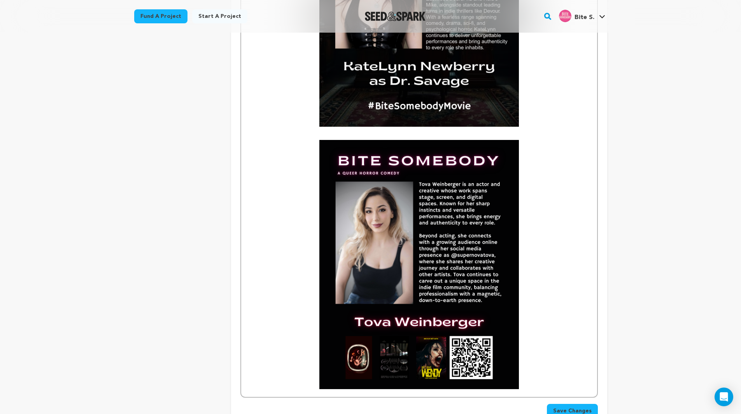
scroll to position [1840, 0]
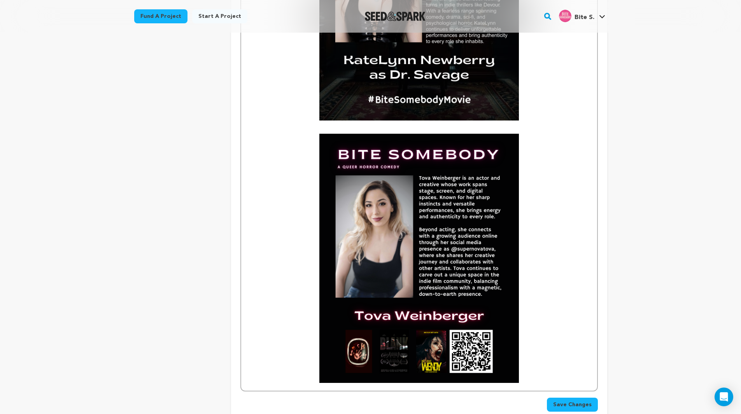
click at [526, 352] on p at bounding box center [419, 258] width 344 height 249
click at [524, 360] on p at bounding box center [419, 258] width 344 height 249
click at [542, 386] on p at bounding box center [419, 391] width 344 height 10
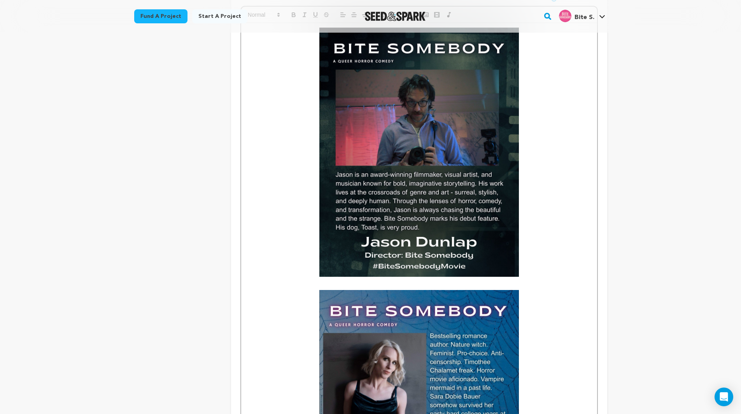
scroll to position [0, 0]
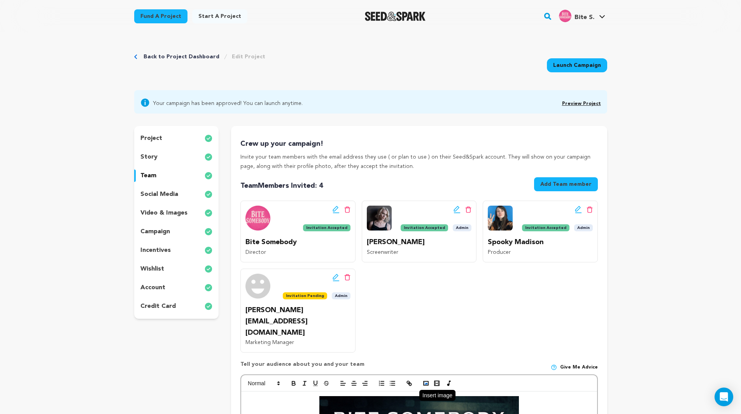
click at [426, 383] on polyline "button" at bounding box center [425, 384] width 3 height 2
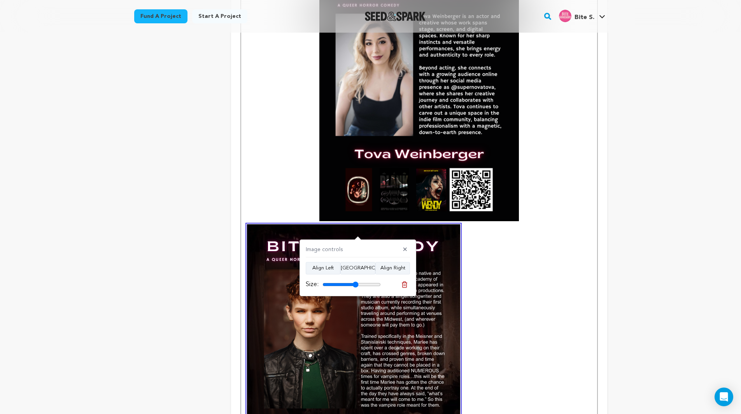
drag, startPoint x: 364, startPoint y: 285, endPoint x: 356, endPoint y: 286, distance: 8.2
click at [356, 286] on input "range" at bounding box center [351, 285] width 58 height 6
click at [352, 265] on button "Align Center" at bounding box center [357, 268] width 35 height 12
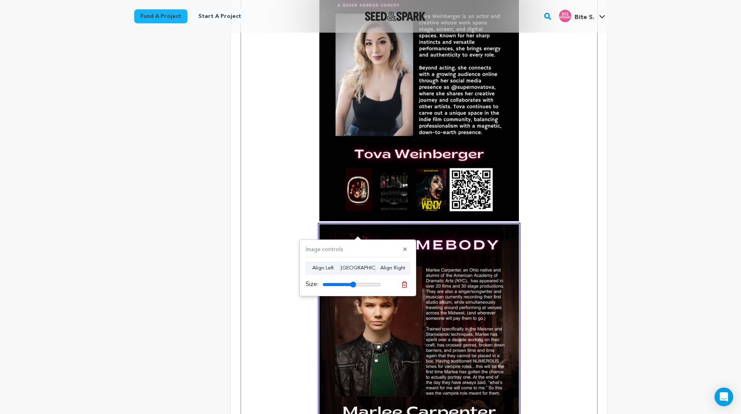
type input "58"
click at [353, 284] on input "range" at bounding box center [351, 285] width 58 height 6
click at [277, 192] on p at bounding box center [419, 96] width 344 height 249
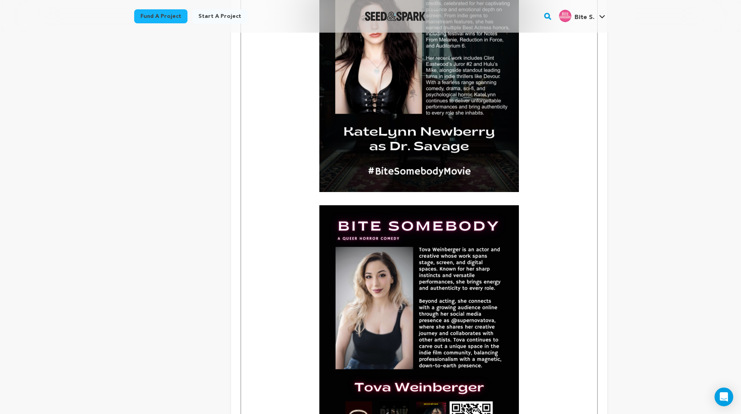
scroll to position [1924, 0]
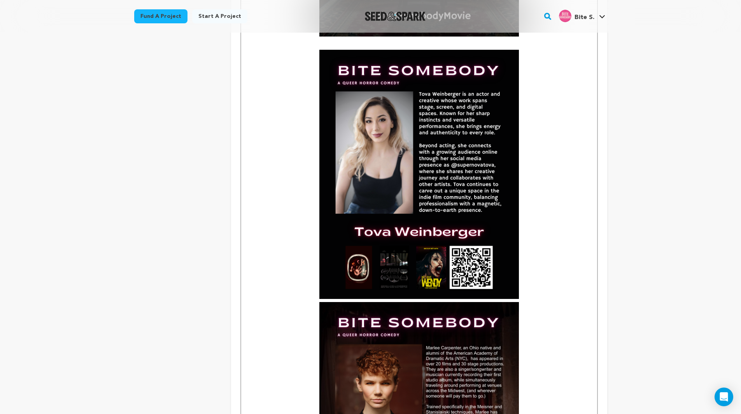
click at [531, 272] on p at bounding box center [419, 174] width 344 height 249
click at [532, 275] on p at bounding box center [419, 174] width 344 height 249
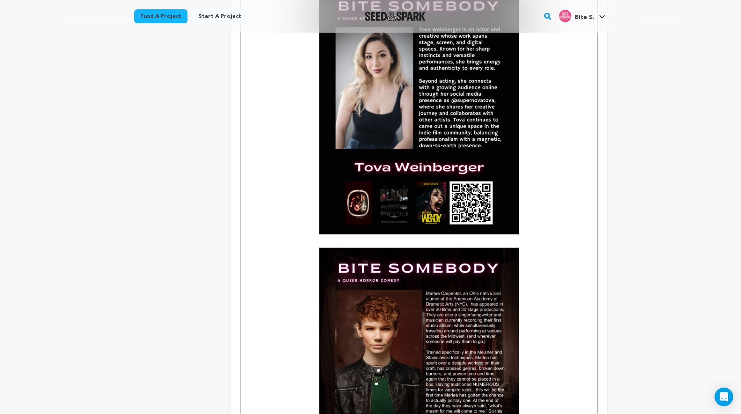
scroll to position [2196, 0]
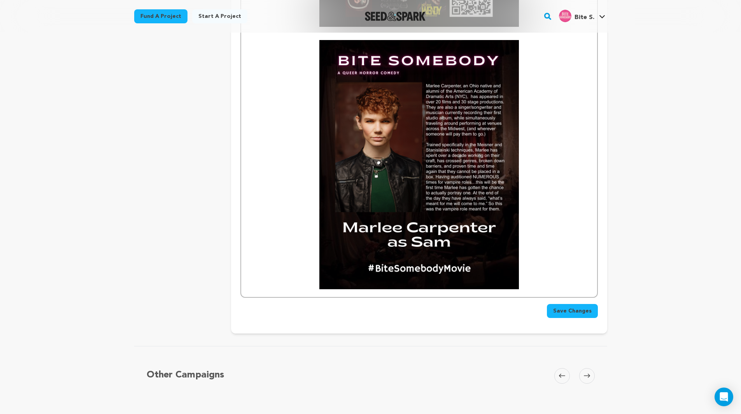
click at [555, 265] on p at bounding box center [419, 164] width 344 height 249
click at [545, 266] on p at bounding box center [419, 164] width 344 height 249
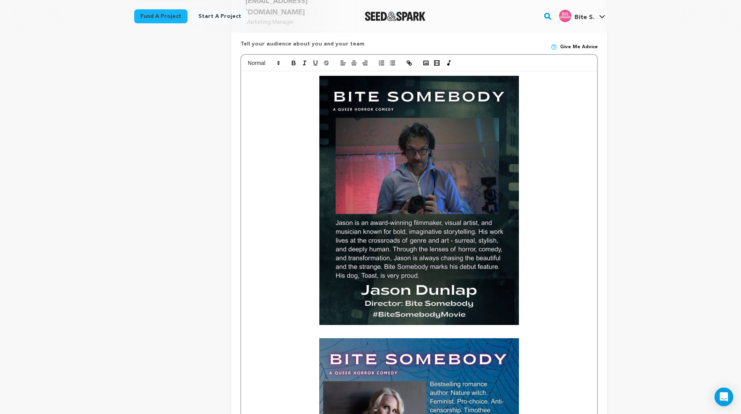
scroll to position [138, 0]
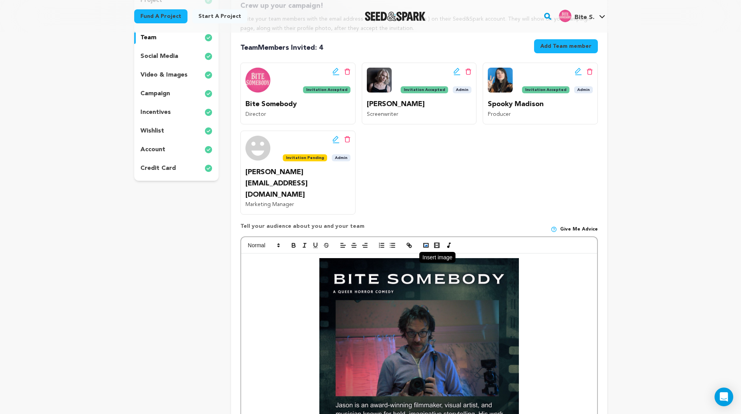
click at [422, 241] on button "button" at bounding box center [426, 245] width 11 height 9
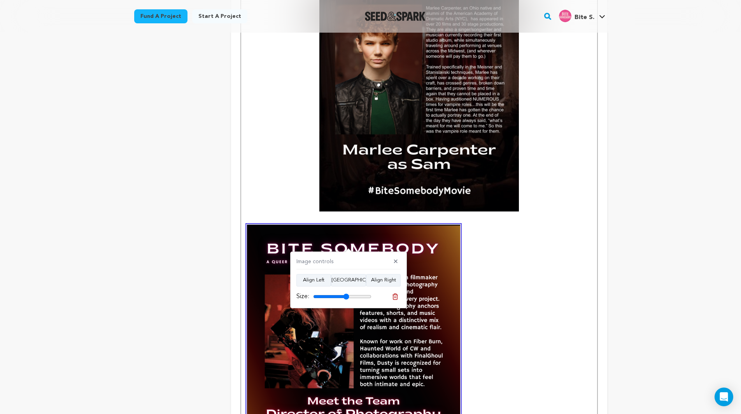
drag, startPoint x: 350, startPoint y: 296, endPoint x: 346, endPoint y: 297, distance: 4.0
click at [346, 297] on input "range" at bounding box center [342, 297] width 58 height 6
click at [351, 276] on button "Align Center" at bounding box center [348, 280] width 35 height 12
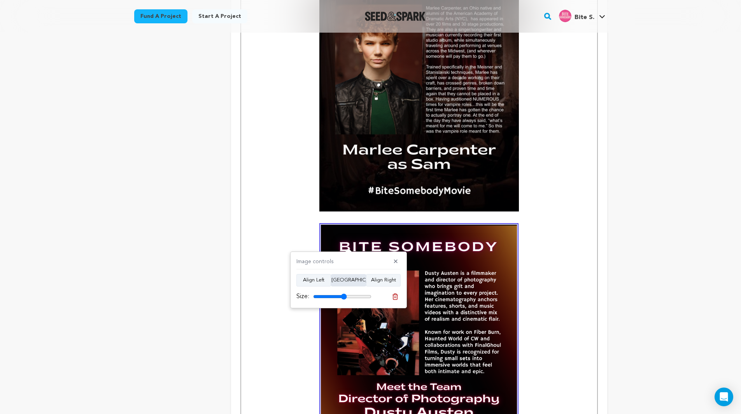
drag, startPoint x: 347, startPoint y: 296, endPoint x: 341, endPoint y: 284, distance: 13.8
type input "58"
click at [344, 296] on input "range" at bounding box center [342, 297] width 58 height 6
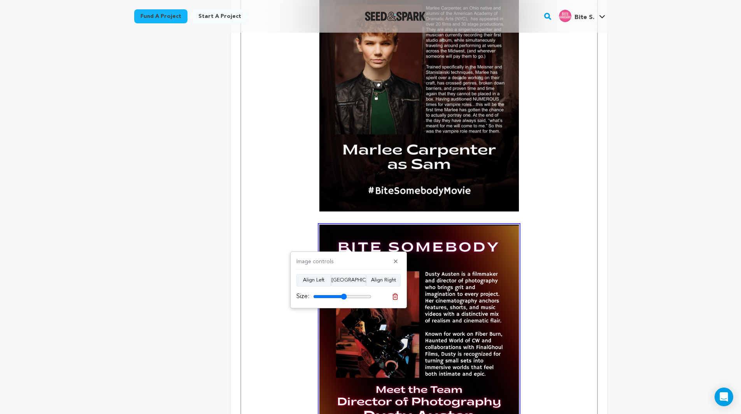
click at [298, 225] on p at bounding box center [419, 349] width 344 height 249
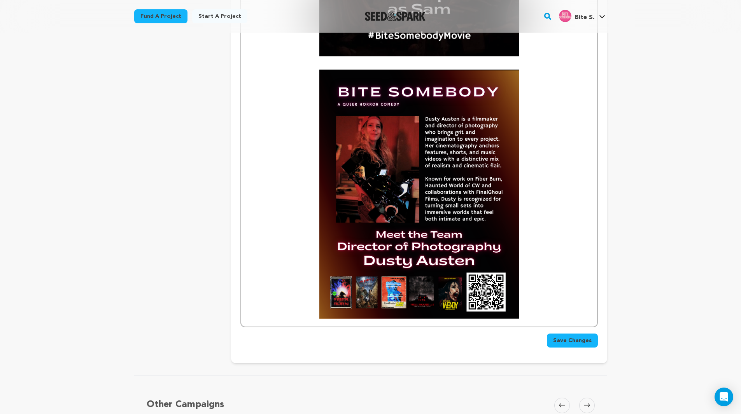
scroll to position [2507, 0]
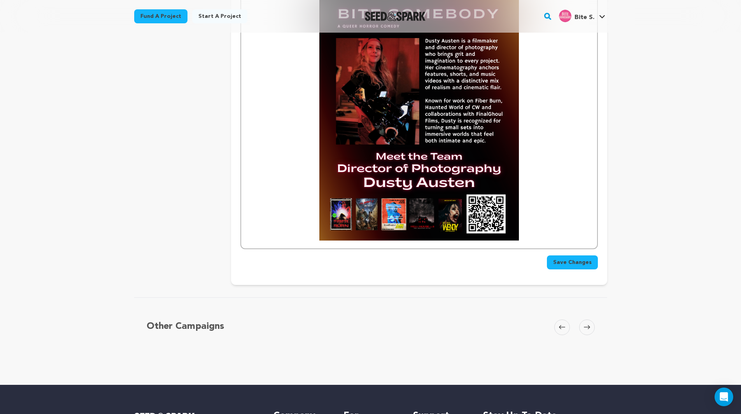
click at [564, 205] on p at bounding box center [419, 115] width 344 height 249
drag, startPoint x: 562, startPoint y: 207, endPoint x: 559, endPoint y: 216, distance: 9.2
click at [561, 208] on p at bounding box center [419, 115] width 344 height 249
click at [559, 218] on p at bounding box center [419, 115] width 344 height 249
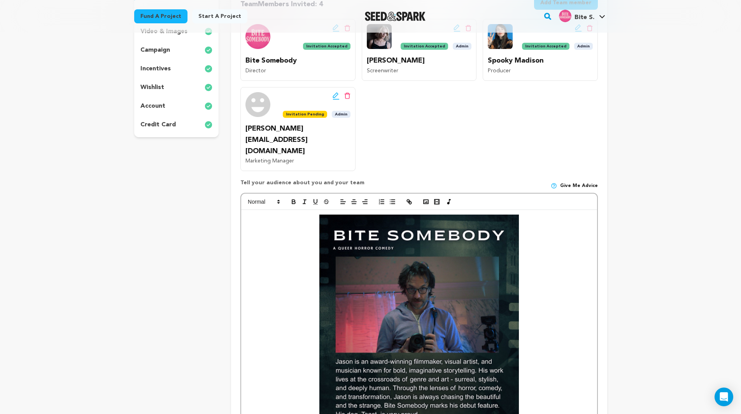
scroll to position [152, 0]
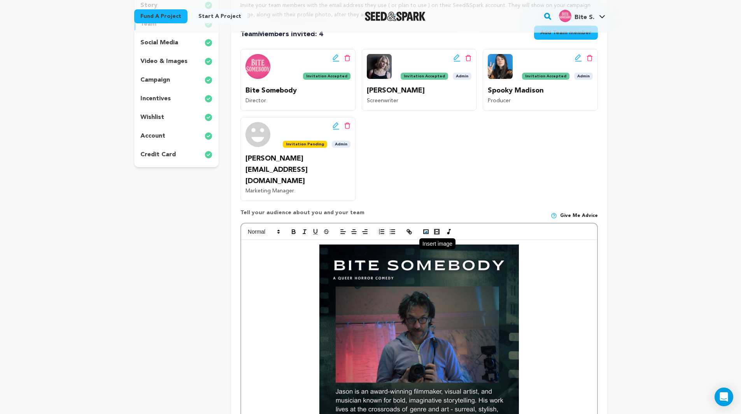
click at [428, 228] on icon "button" at bounding box center [425, 231] width 7 height 7
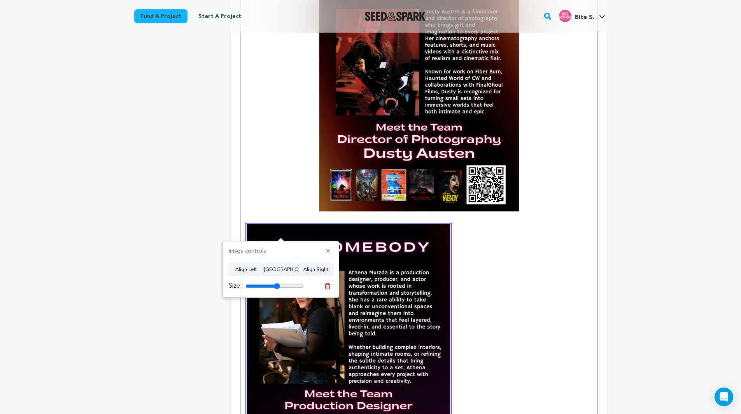
click at [277, 288] on input "range" at bounding box center [274, 286] width 58 height 6
click at [280, 270] on button "Align Center" at bounding box center [280, 270] width 35 height 12
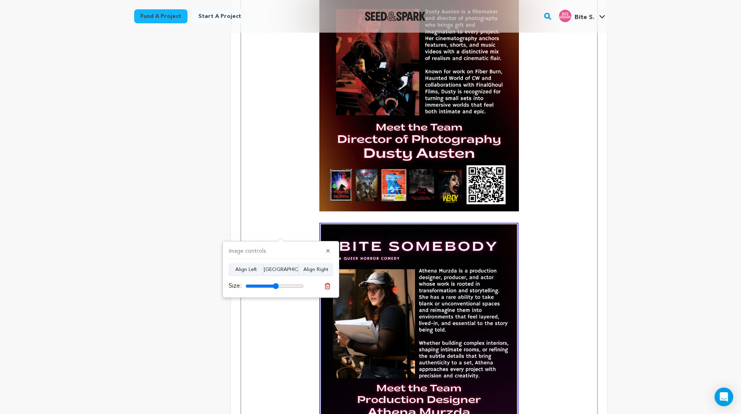
type input "57"
click at [276, 288] on input "range" at bounding box center [274, 286] width 58 height 6
click at [269, 180] on p at bounding box center [419, 86] width 344 height 249
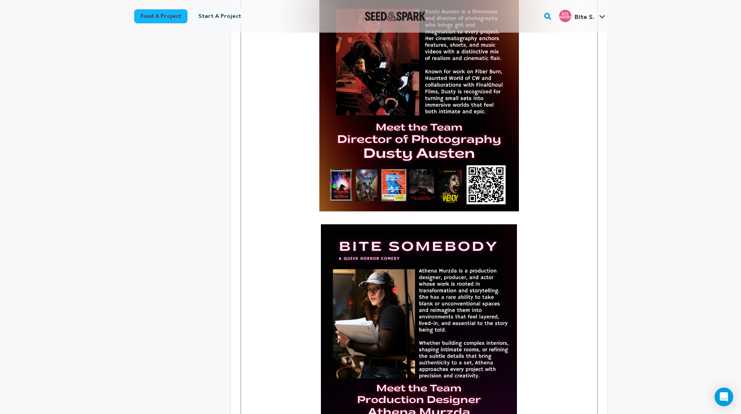
click at [345, 258] on img at bounding box center [419, 346] width 196 height 245
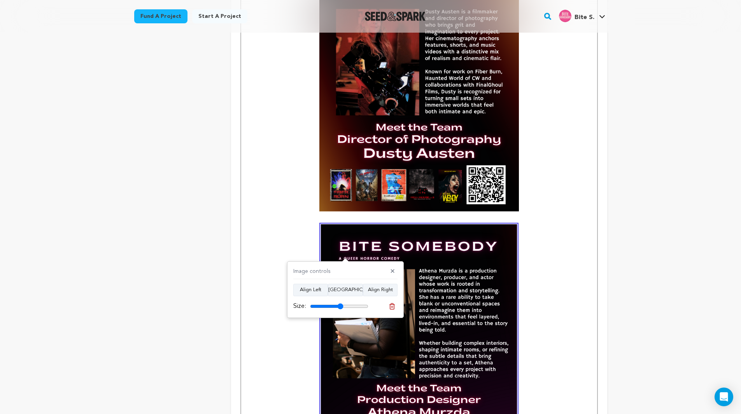
click at [340, 309] on div "Size:" at bounding box center [330, 306] width 75 height 9
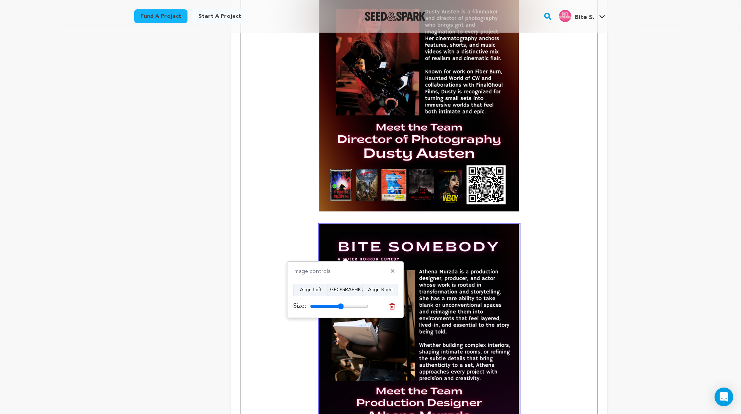
type input "58"
click at [341, 305] on input "range" at bounding box center [339, 306] width 58 height 6
click at [285, 187] on p at bounding box center [419, 86] width 344 height 249
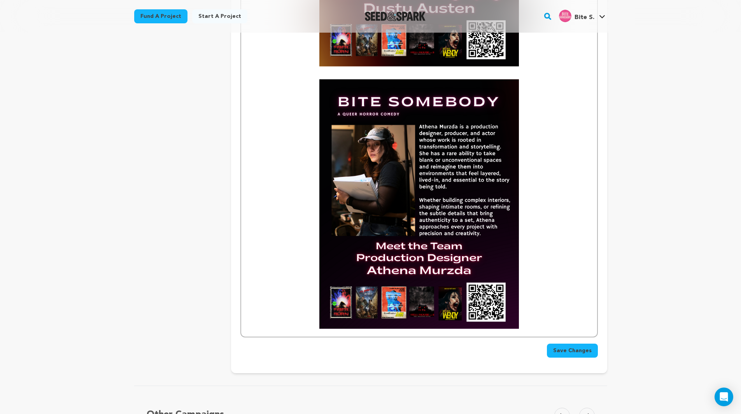
scroll to position [2692, 0]
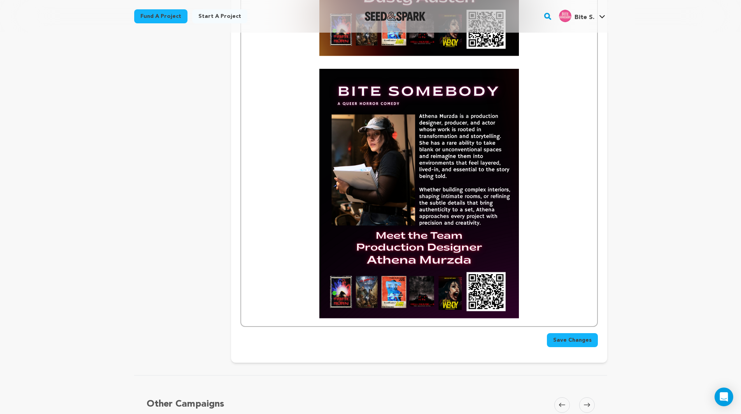
click at [532, 283] on p at bounding box center [419, 193] width 344 height 249
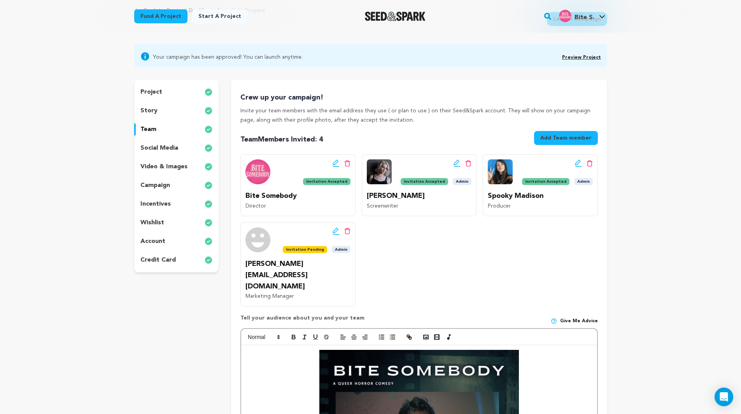
scroll to position [40, 0]
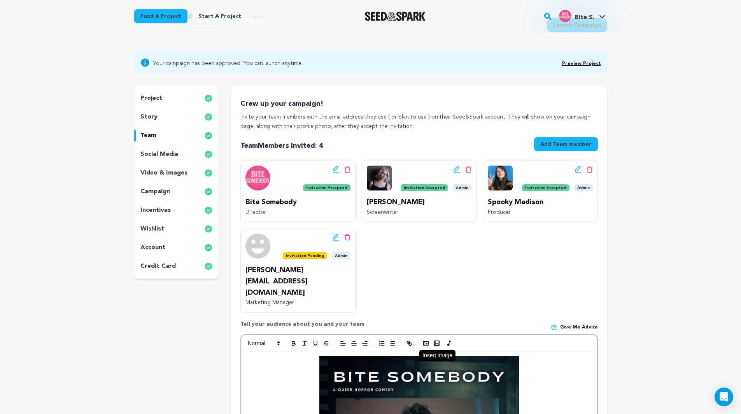
click at [426, 340] on icon "button" at bounding box center [425, 343] width 7 height 7
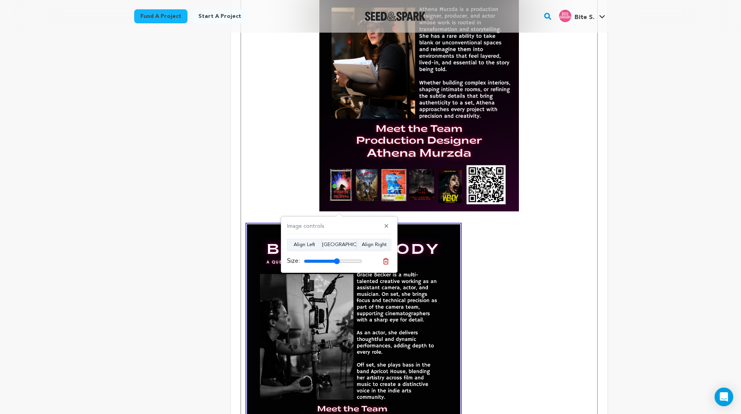
drag, startPoint x: 341, startPoint y: 260, endPoint x: 337, endPoint y: 262, distance: 4.2
click at [337, 262] on input "range" at bounding box center [333, 261] width 58 height 6
click at [340, 238] on div "Image controls ✕ Align Left Align Center Align Right Size:" at bounding box center [339, 244] width 117 height 57
click at [343, 242] on button "Align Center" at bounding box center [339, 245] width 35 height 12
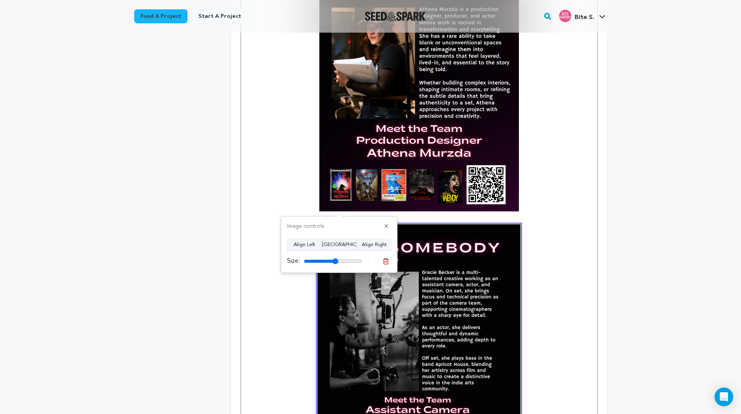
click at [335, 263] on input "range" at bounding box center [333, 261] width 58 height 6
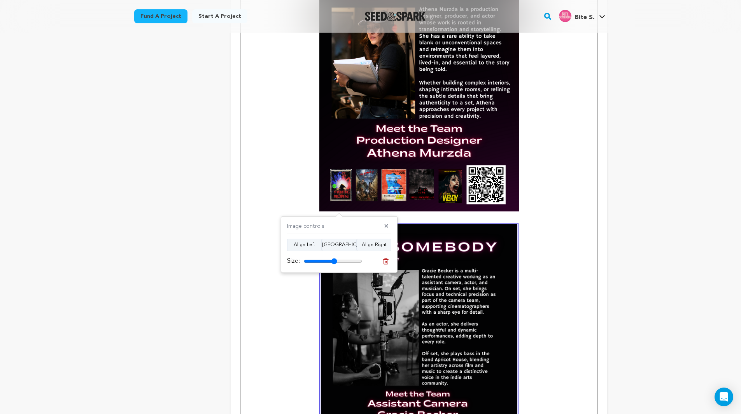
type input "57"
click at [334, 263] on input "range" at bounding box center [333, 261] width 58 height 6
click at [296, 183] on p at bounding box center [419, 86] width 344 height 249
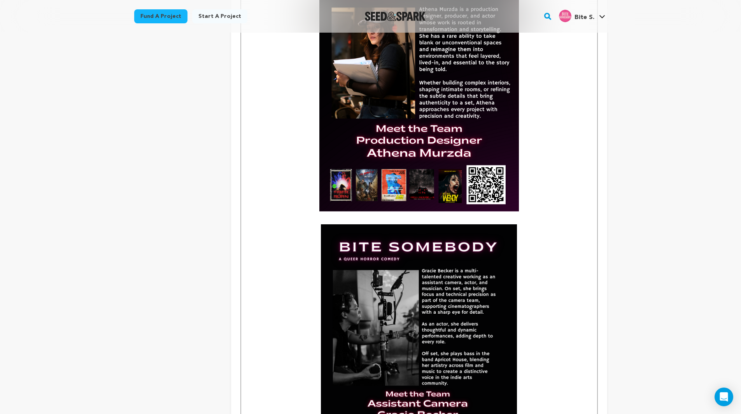
click at [340, 240] on img at bounding box center [419, 346] width 196 height 245
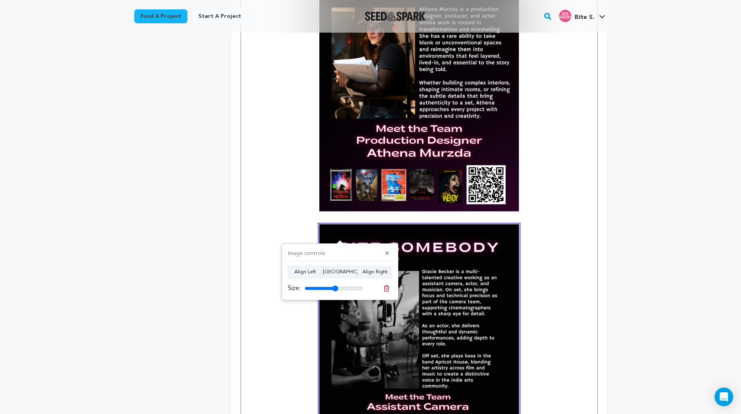
type input "58"
click at [336, 288] on input "range" at bounding box center [334, 289] width 58 height 6
click at [300, 228] on p at bounding box center [419, 348] width 344 height 249
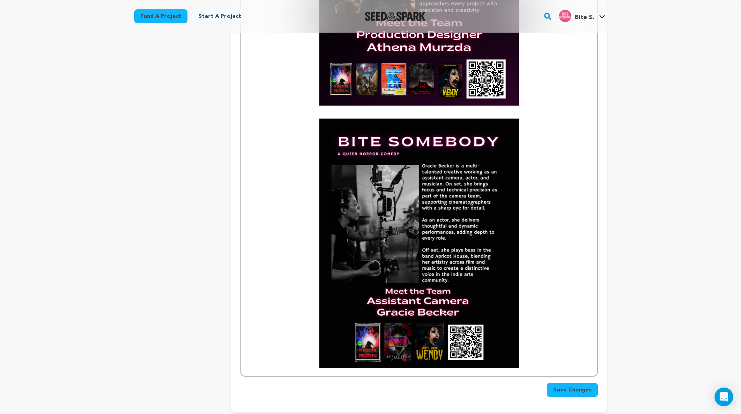
scroll to position [2916, 0]
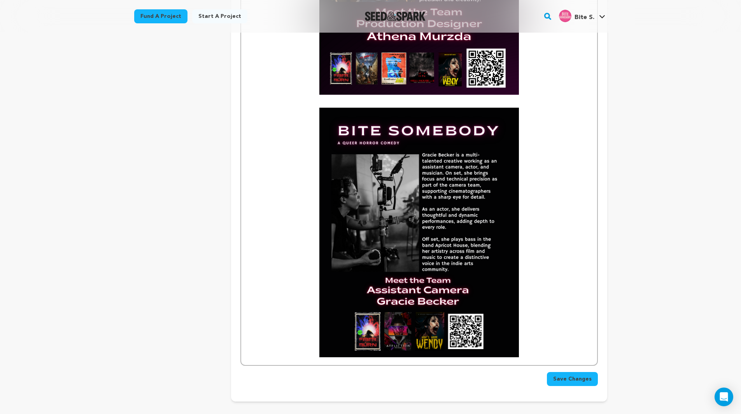
drag, startPoint x: 585, startPoint y: 318, endPoint x: 575, endPoint y: 321, distance: 10.3
click at [584, 318] on p at bounding box center [419, 232] width 344 height 249
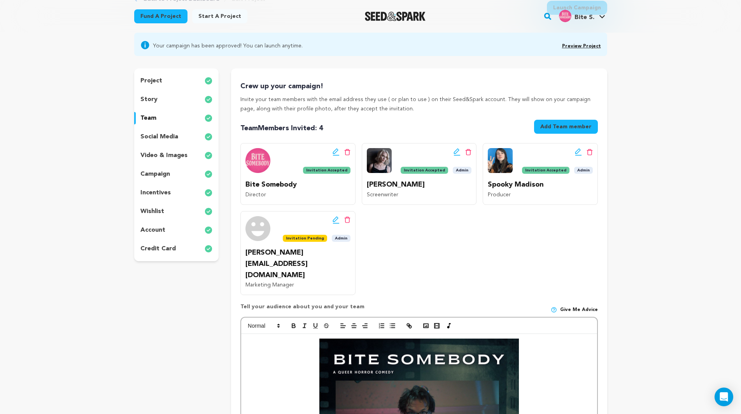
scroll to position [51, 0]
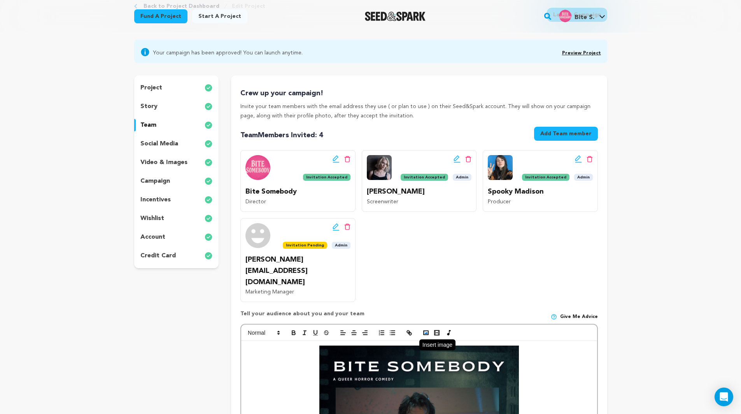
click at [425, 332] on polyline "button" at bounding box center [425, 333] width 3 height 2
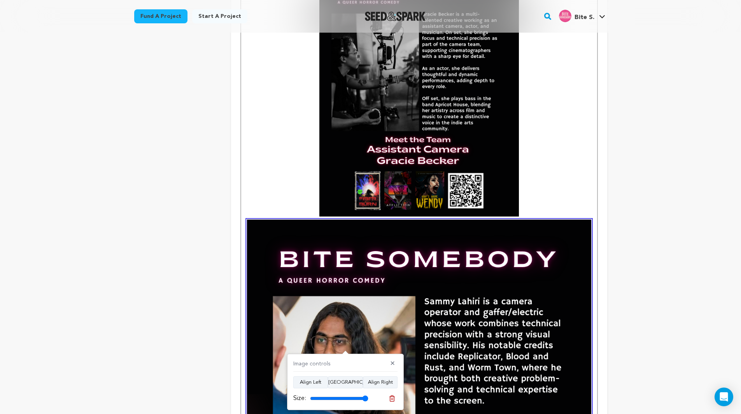
scroll to position [3114, 0]
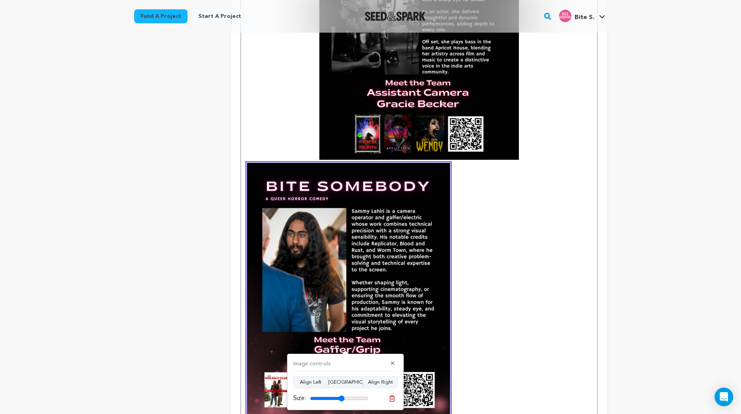
click at [342, 396] on input "range" at bounding box center [339, 399] width 58 height 6
click at [346, 381] on button "Align Center" at bounding box center [345, 383] width 35 height 12
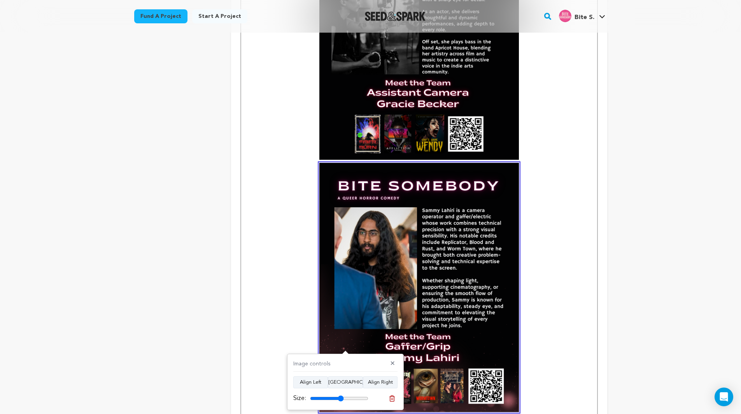
type input "58"
click at [341, 396] on input "range" at bounding box center [339, 399] width 58 height 6
click at [549, 134] on p at bounding box center [419, 161] width 344 height 502
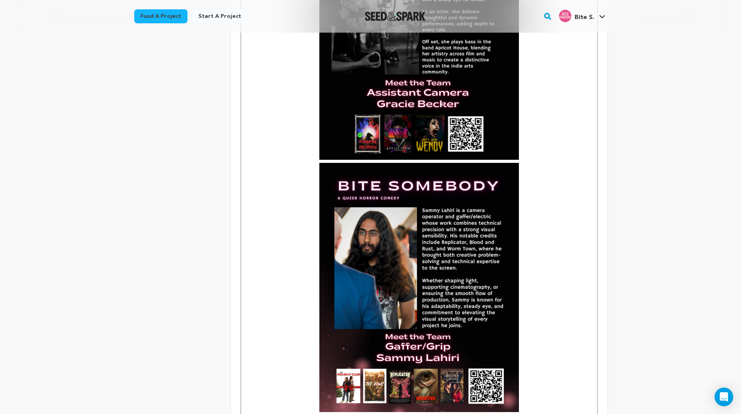
click at [549, 134] on p at bounding box center [419, 161] width 344 height 502
click at [549, 134] on p at bounding box center [419, 34] width 344 height 249
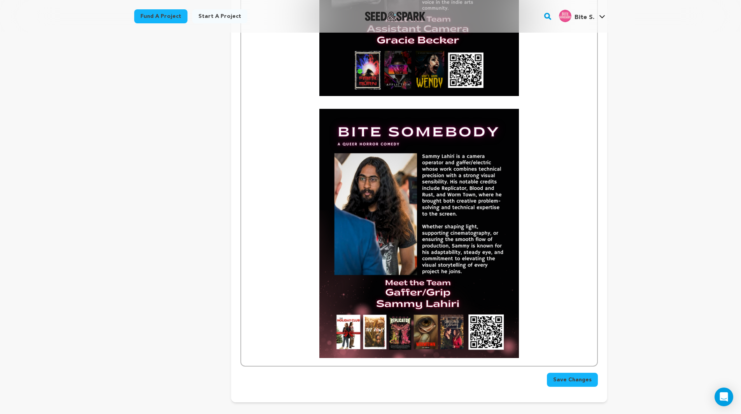
scroll to position [3191, 0]
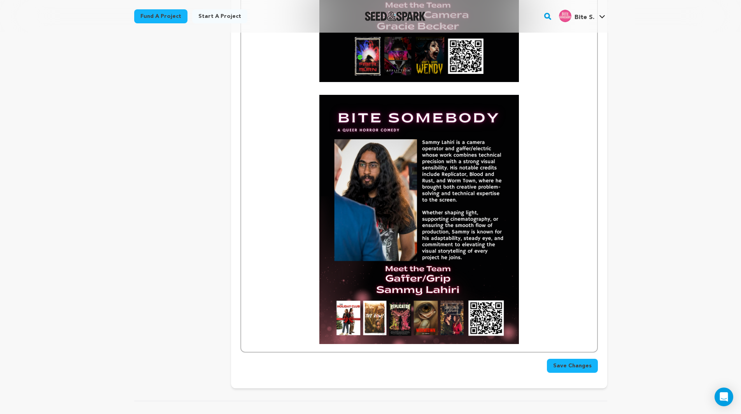
click at [549, 313] on p at bounding box center [419, 219] width 344 height 249
click at [547, 308] on p at bounding box center [419, 219] width 344 height 249
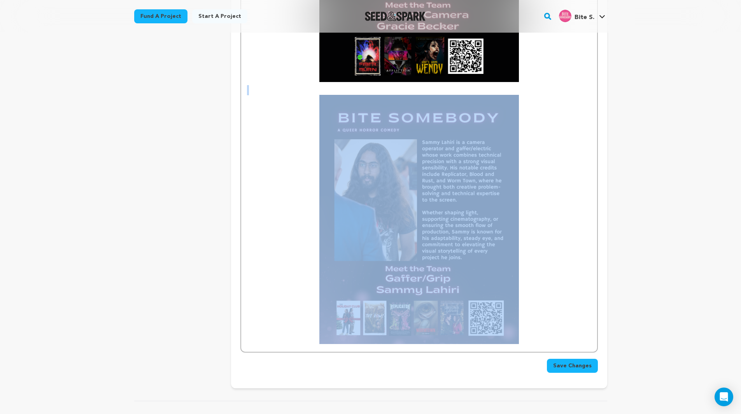
click at [547, 308] on p at bounding box center [419, 219] width 344 height 249
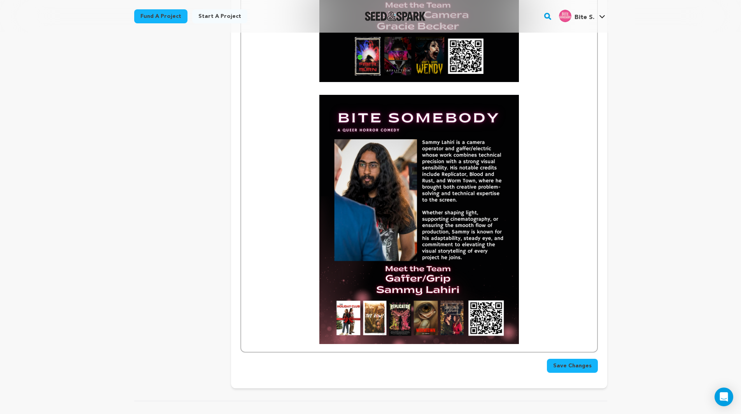
click at [547, 308] on p at bounding box center [419, 219] width 344 height 249
click at [538, 307] on p at bounding box center [419, 219] width 344 height 249
click at [533, 317] on p at bounding box center [419, 219] width 344 height 249
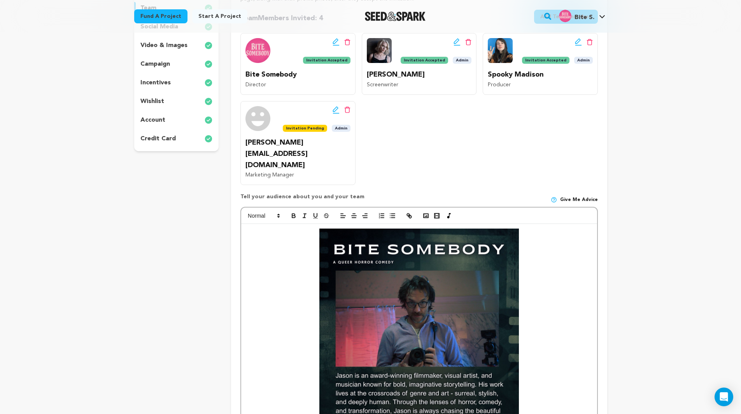
scroll to position [107, 0]
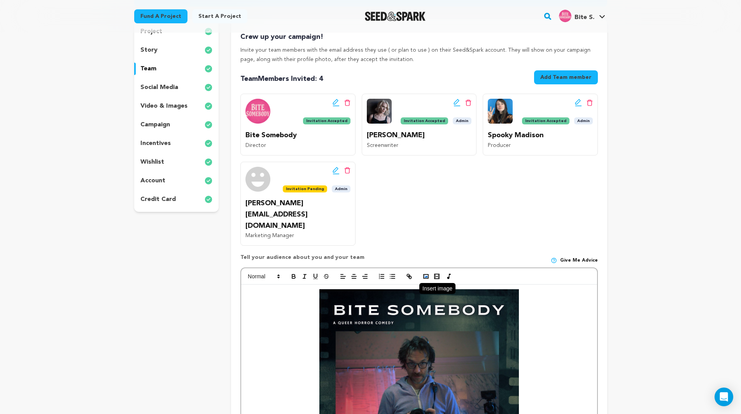
click at [424, 272] on button "button" at bounding box center [426, 276] width 11 height 9
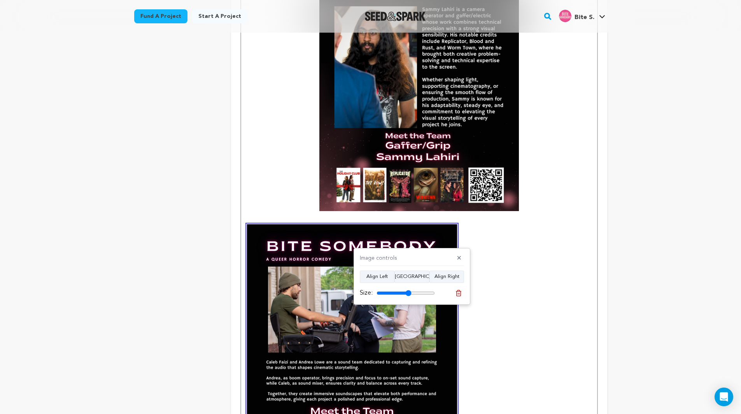
type input "60"
click at [409, 293] on input "range" at bounding box center [406, 293] width 58 height 6
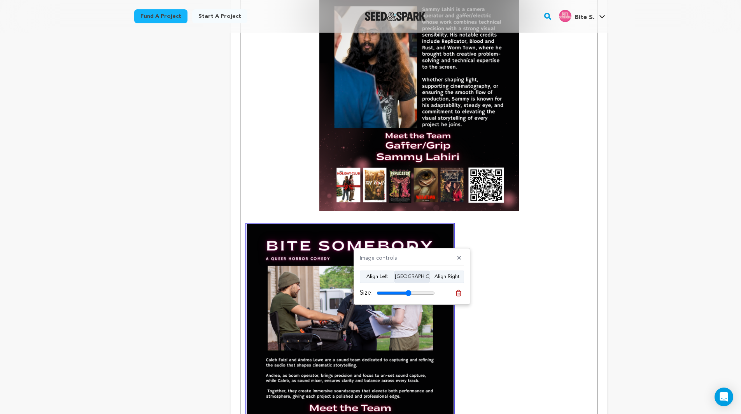
click at [410, 278] on button "Align Center" at bounding box center [411, 277] width 35 height 12
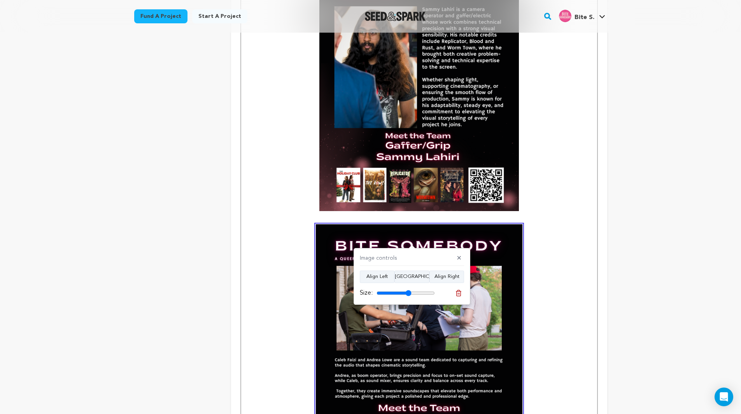
click at [266, 252] on p at bounding box center [419, 353] width 344 height 258
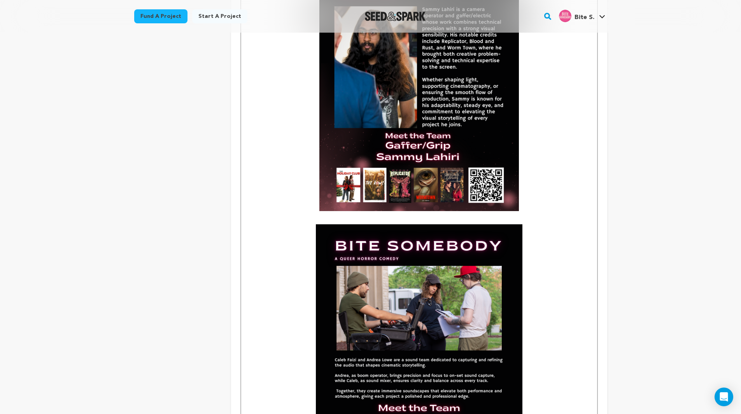
click at [427, 279] on img at bounding box center [419, 353] width 207 height 258
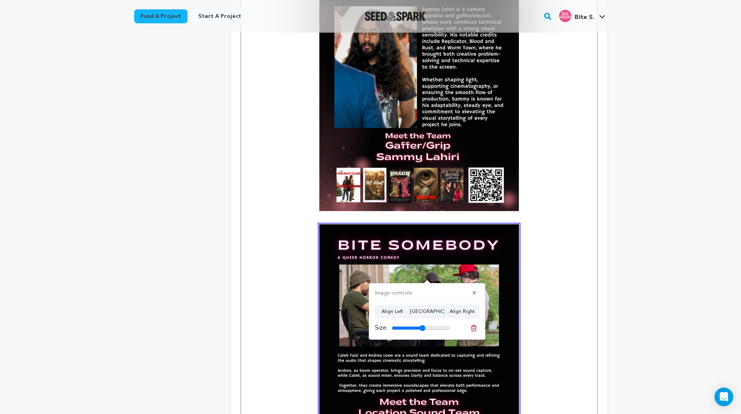
drag, startPoint x: 431, startPoint y: 327, endPoint x: 423, endPoint y: 328, distance: 8.3
type input "58"
click at [423, 328] on input "range" at bounding box center [421, 328] width 58 height 6
click at [306, 287] on p at bounding box center [419, 348] width 344 height 249
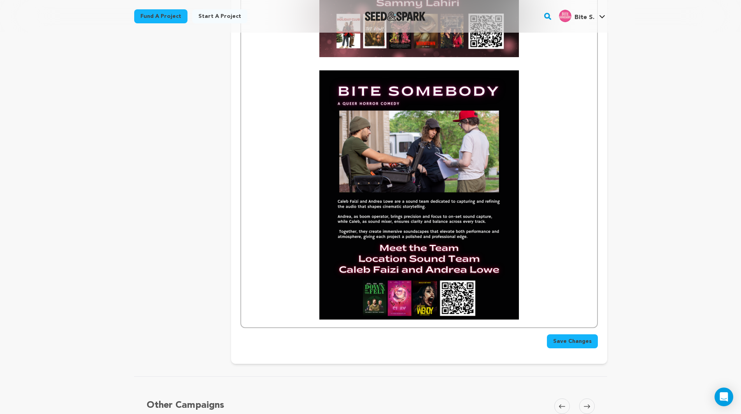
scroll to position [3518, 0]
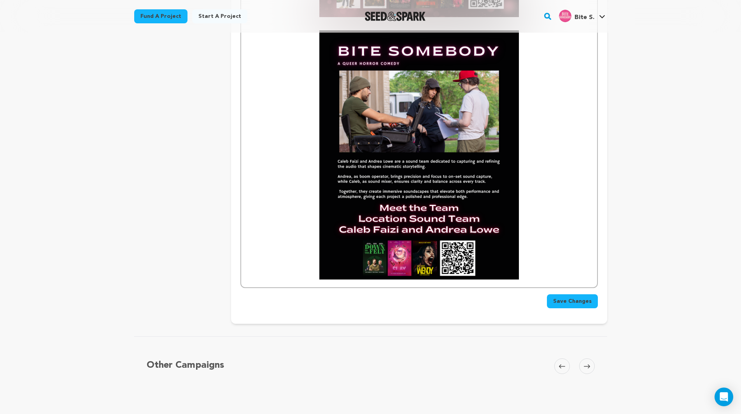
click at [577, 298] on span "Save Changes" at bounding box center [572, 302] width 39 height 8
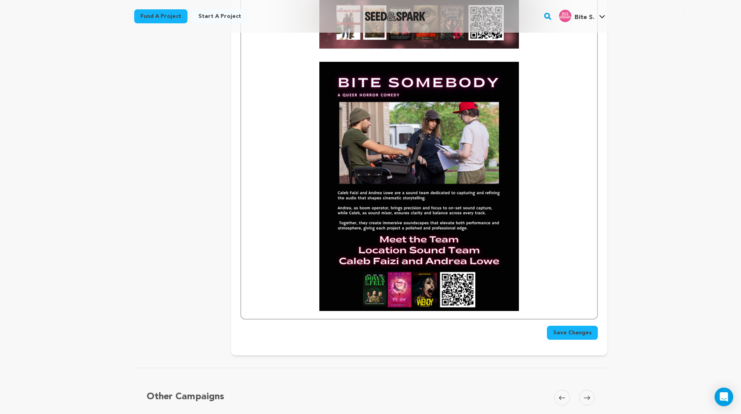
scroll to position [3511, 0]
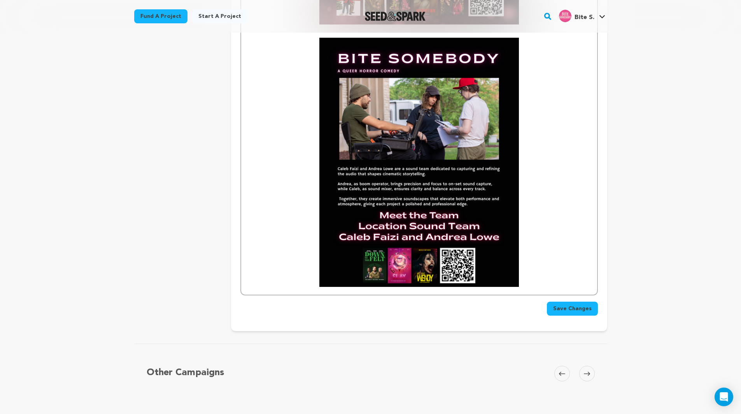
click at [565, 305] on span "Save Changes" at bounding box center [572, 309] width 39 height 8
click at [670, 9] on div "Success: Info: Warning: Error: Description cannot be empty Close notification" at bounding box center [679, 15] width 112 height 18
click at [633, 13] on icon at bounding box center [633, 15] width 8 height 8
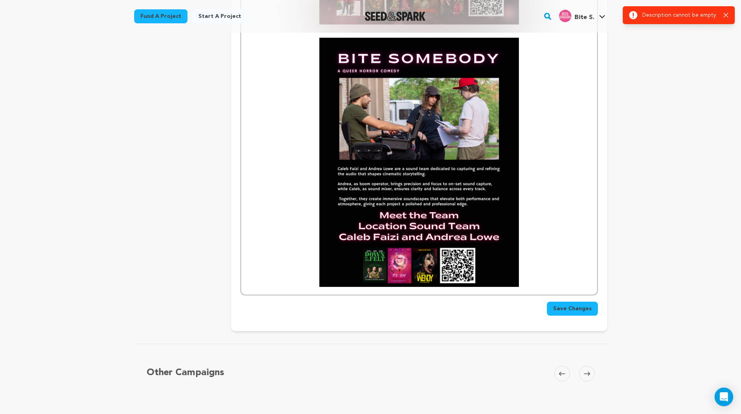
click at [728, 9] on div "Success: Info: Warning: Error: Description cannot be empty Close notification" at bounding box center [679, 15] width 112 height 18
click at [727, 13] on icon "button" at bounding box center [726, 15] width 5 height 5
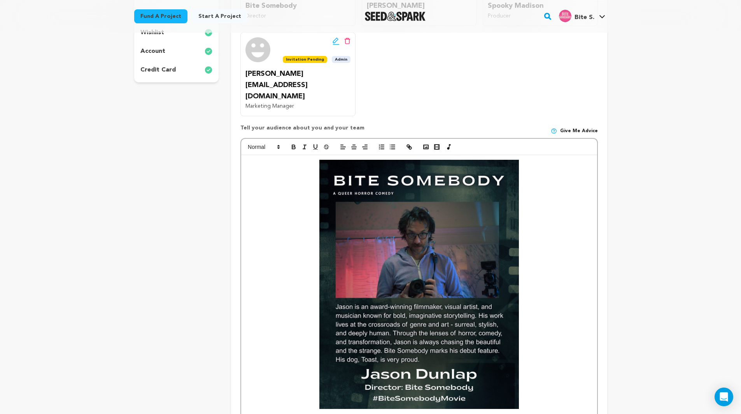
scroll to position [127, 0]
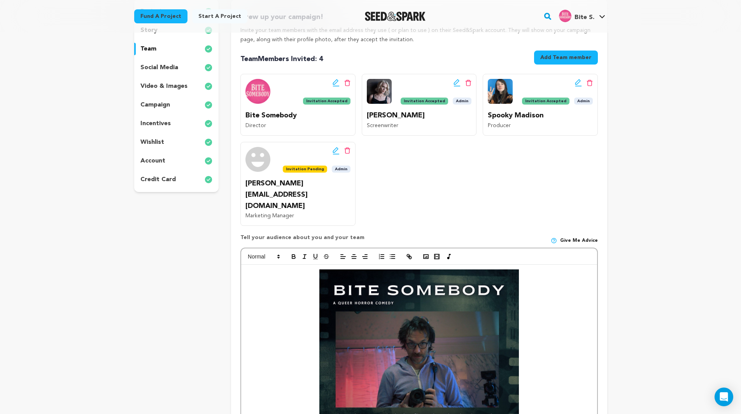
click at [272, 270] on strong at bounding box center [419, 394] width 344 height 249
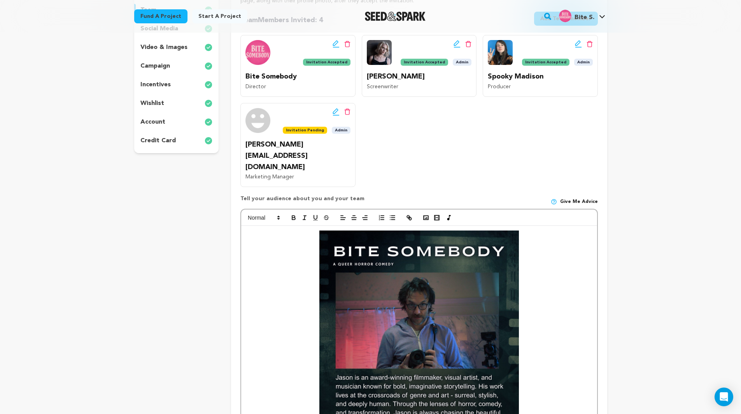
click at [290, 231] on strong at bounding box center [419, 355] width 344 height 249
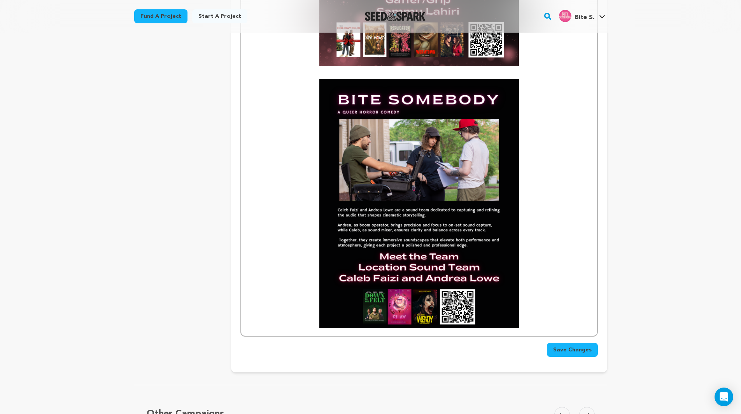
scroll to position [3511, 0]
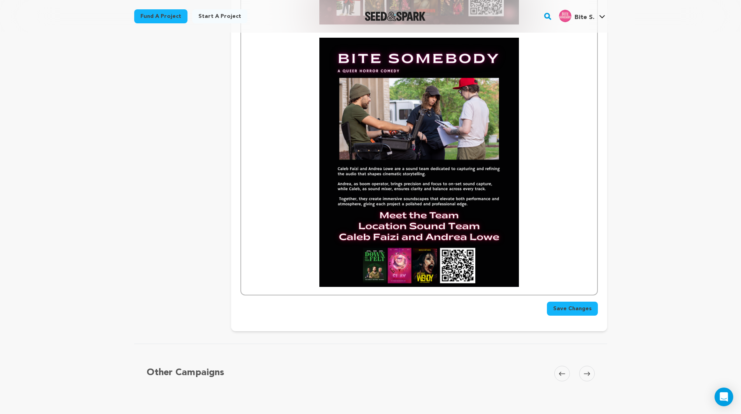
click at [535, 261] on p at bounding box center [419, 162] width 344 height 249
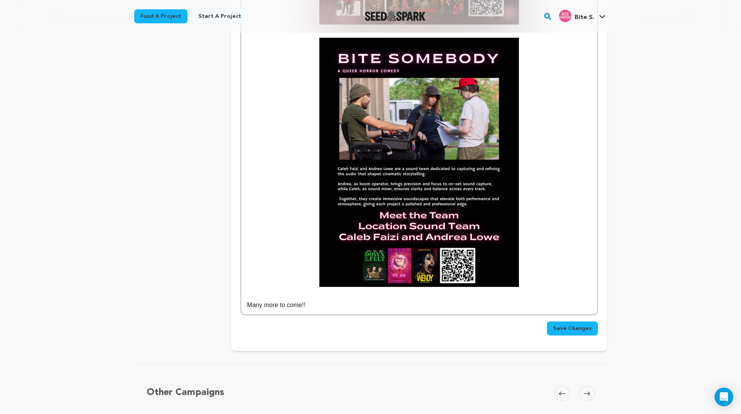
click at [574, 322] on button "Save Changes" at bounding box center [572, 329] width 51 height 14
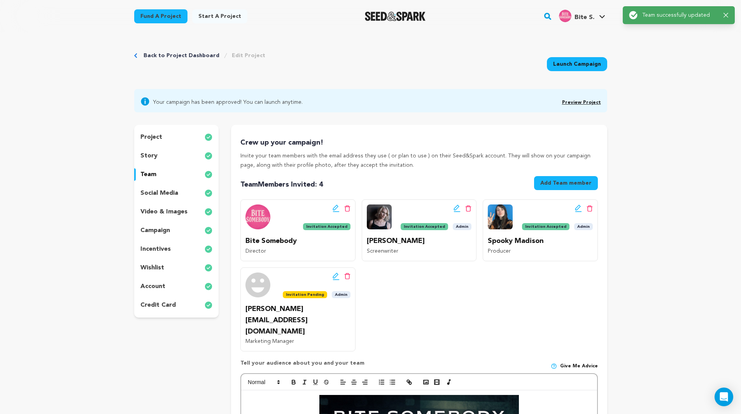
scroll to position [0, 0]
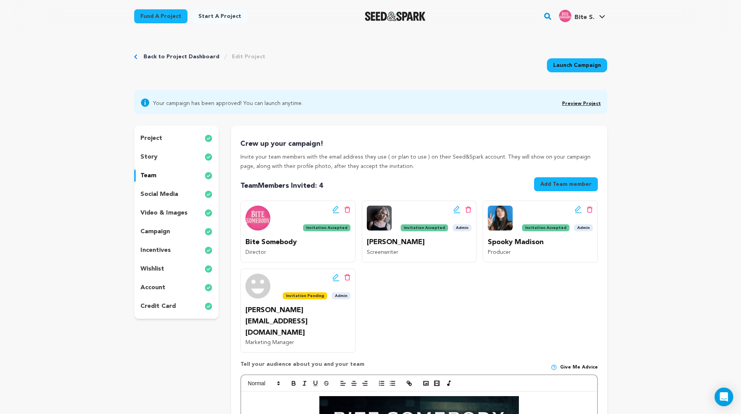
click at [571, 102] on link "Preview Project" at bounding box center [581, 104] width 39 height 5
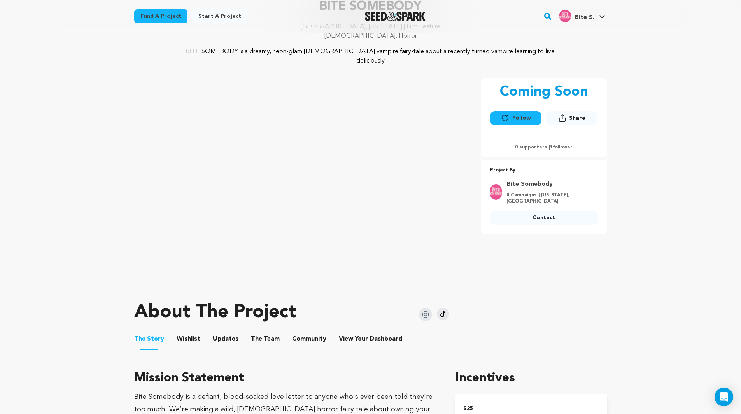
scroll to position [156, 0]
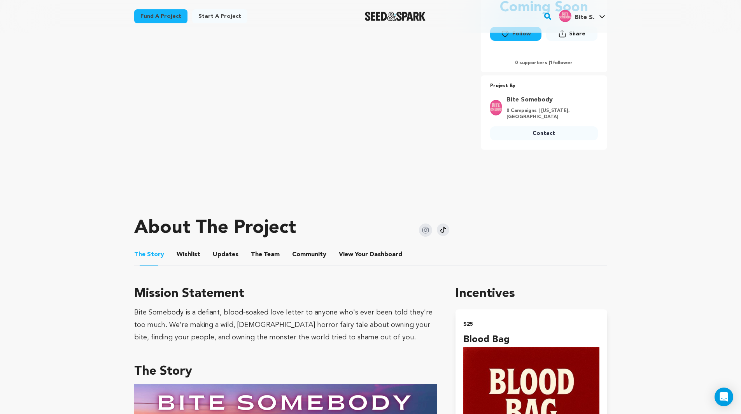
click at [259, 249] on button "The Team" at bounding box center [265, 256] width 19 height 19
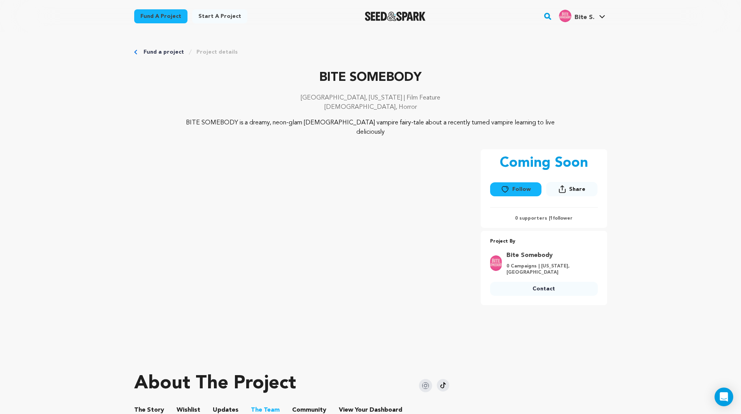
click at [147, 403] on button "The Story" at bounding box center [149, 412] width 19 height 19
click at [170, 51] on link "Fund a project" at bounding box center [164, 52] width 40 height 8
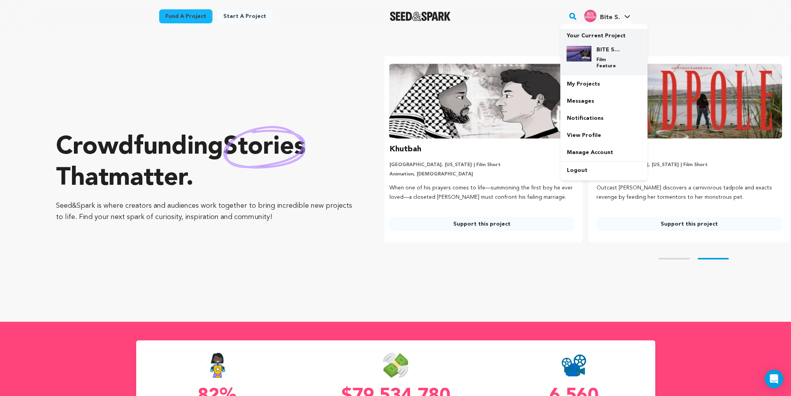
scroll to position [0, 213]
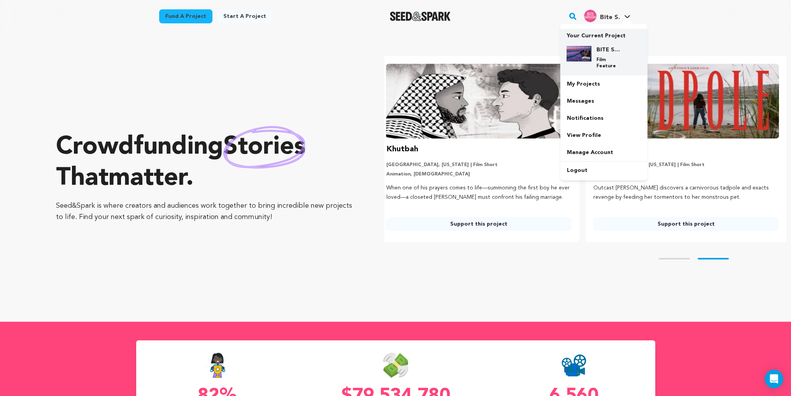
click at [600, 53] on h4 "BITE SOMEBODY" at bounding box center [610, 50] width 28 height 8
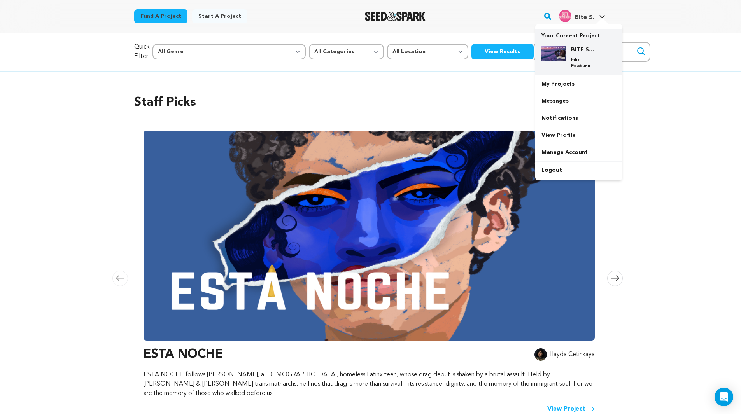
click at [580, 51] on h4 "BITE SOMEBODY" at bounding box center [585, 50] width 28 height 8
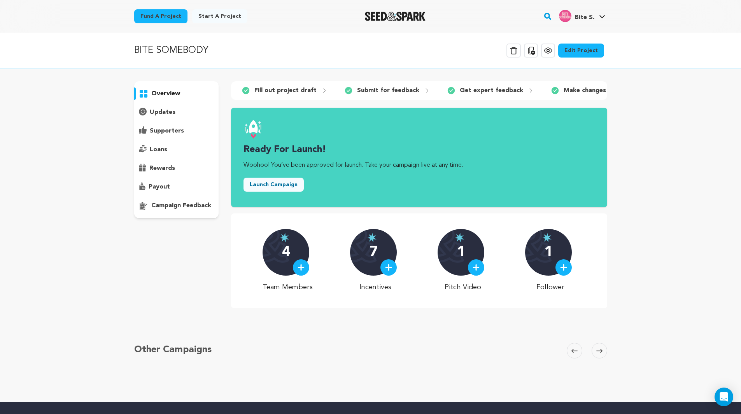
click at [263, 186] on button "Launch Campaign" at bounding box center [274, 185] width 60 height 14
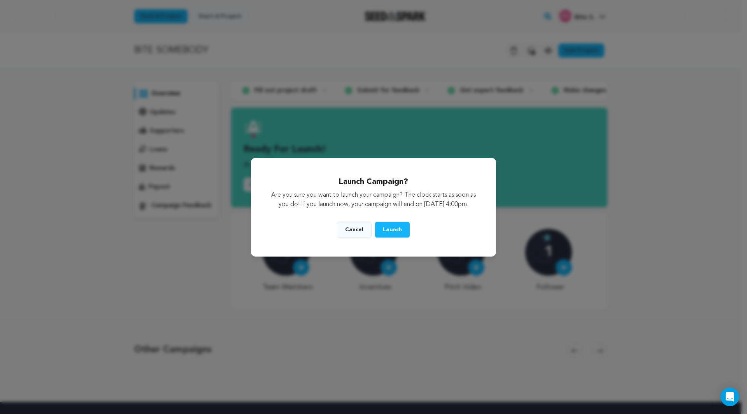
click at [383, 230] on button "Launch" at bounding box center [392, 230] width 35 height 16
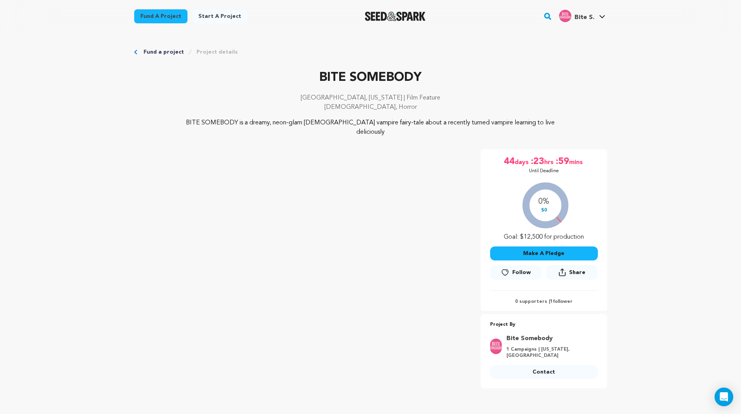
click at [520, 269] on span "Follow" at bounding box center [521, 273] width 19 height 8
click at [566, 268] on icon at bounding box center [562, 272] width 7 height 8
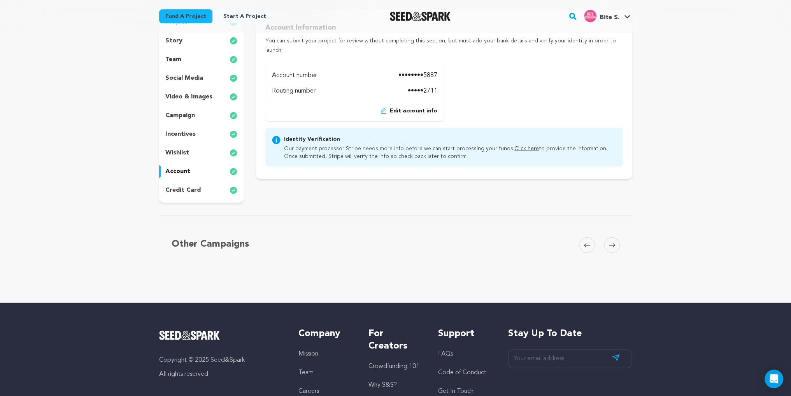
scroll to position [117, 0]
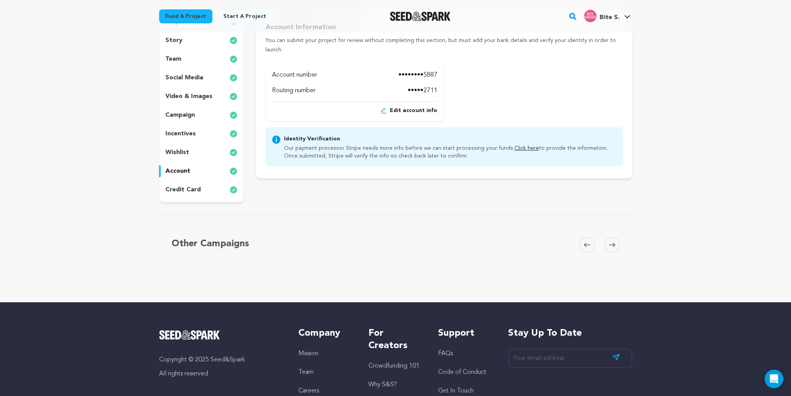
click at [515, 145] on link "Click here" at bounding box center [526, 147] width 25 height 5
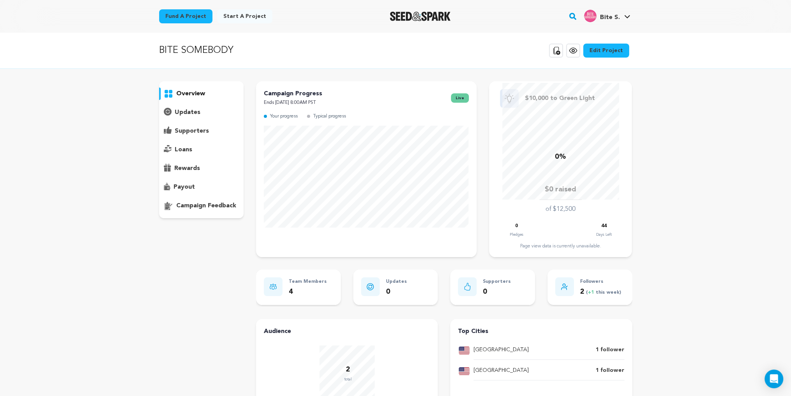
click at [99, 217] on div "BITE SOMEBODY Copy public preview link View project Edit Project View more opti…" at bounding box center [395, 306] width 791 height 547
click at [557, 47] on icon at bounding box center [556, 51] width 7 height 8
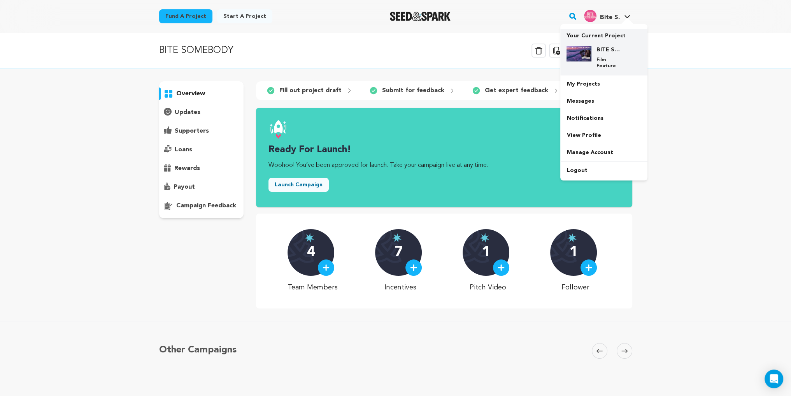
click at [604, 49] on h4 "BITE SOMEBODY" at bounding box center [610, 50] width 28 height 8
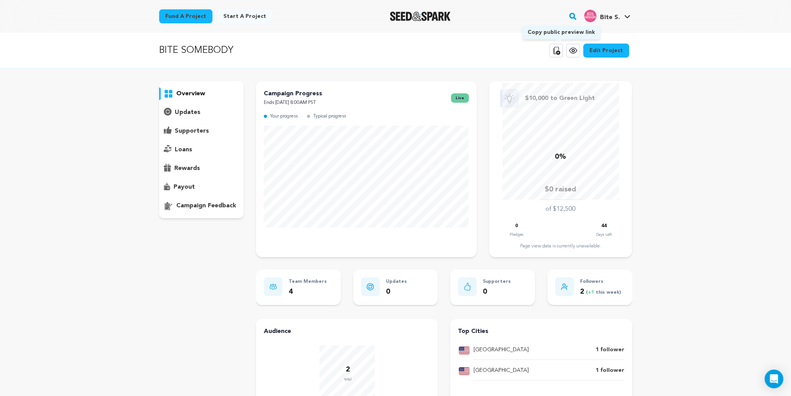
click at [561, 55] on icon at bounding box center [555, 50] width 9 height 9
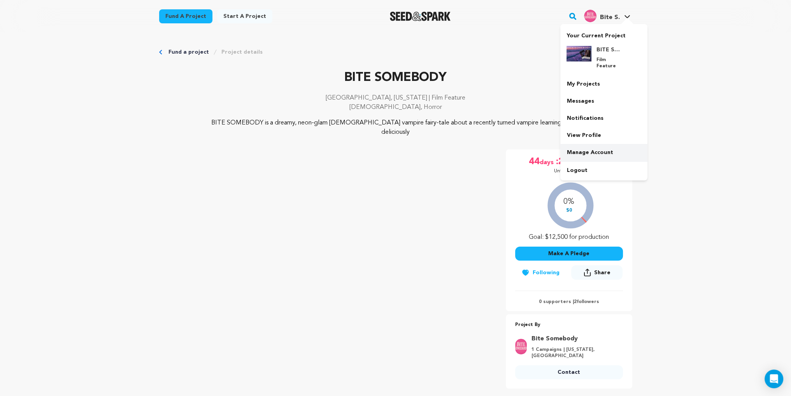
click at [596, 144] on link "Manage Account" at bounding box center [603, 152] width 87 height 17
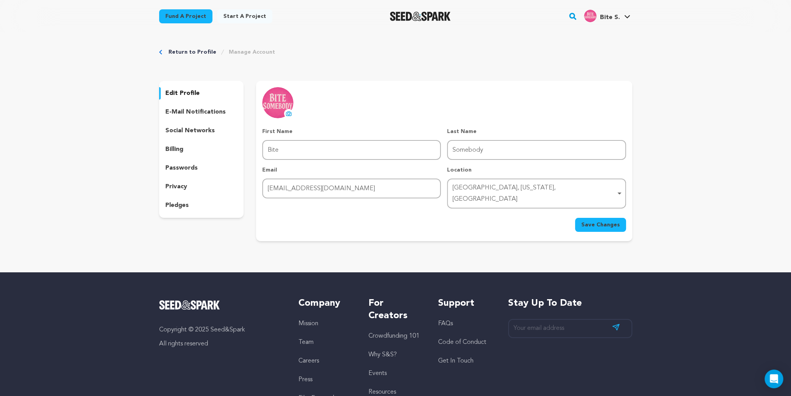
click at [179, 169] on p "passwords" at bounding box center [181, 167] width 32 height 9
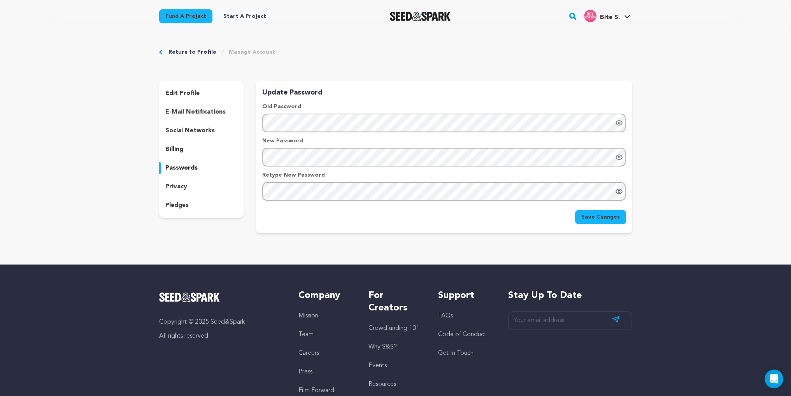
click at [151, 125] on div "Return to Profile Manage Account edit profile e-mail notifications social netwo…" at bounding box center [396, 142] width 498 height 219
click at [618, 133] on div "Update Password Old Password New Password Retype New Password" at bounding box center [443, 144] width 363 height 114
click at [619, 124] on icon "Show password as plain text. Warning: this will display your password on the sc…" at bounding box center [619, 123] width 8 height 8
click at [618, 157] on icon "Show password as plain text. Warning: this will display your password on the sc…" at bounding box center [619, 157] width 2 height 2
click at [618, 191] on icon "Show password as plain text. Warning: this will display your password on the sc…" at bounding box center [619, 192] width 2 height 2
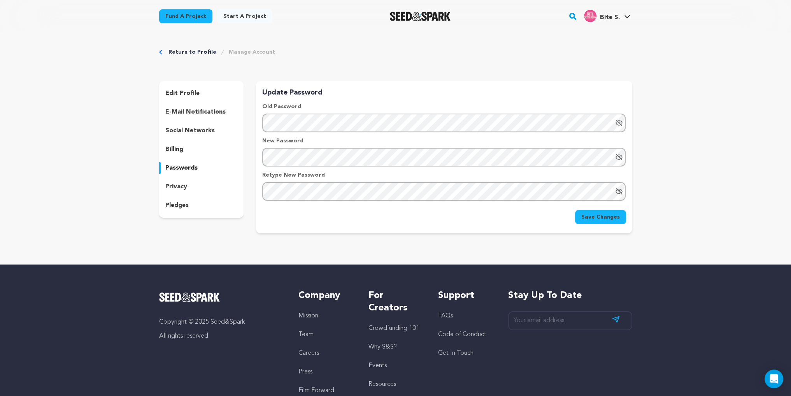
click at [582, 213] on button "Save Changes" at bounding box center [600, 217] width 51 height 14
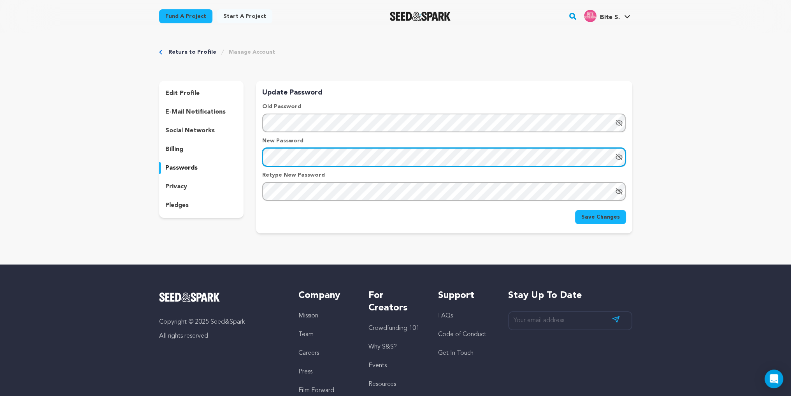
click at [257, 160] on div "Update Password Old Password New Password Retype New Password" at bounding box center [444, 155] width 376 height 137
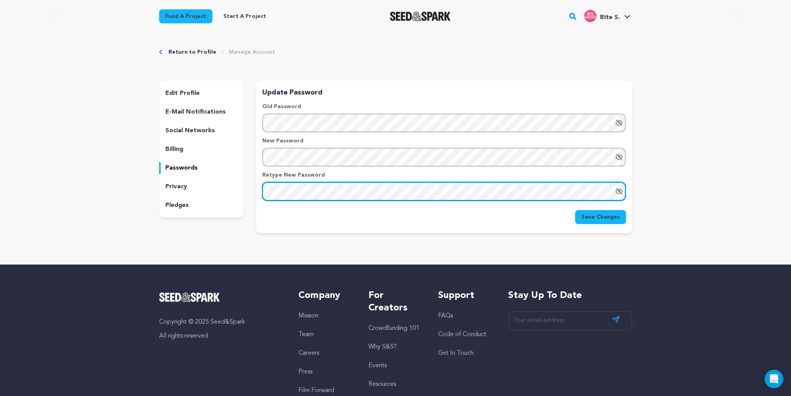
click at [217, 181] on div "edit profile e-mail notifications social networks billing passwords privacy ple…" at bounding box center [395, 157] width 473 height 152
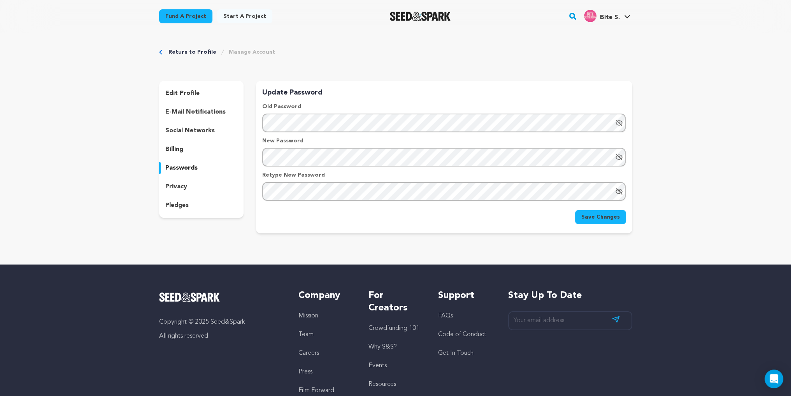
click at [186, 89] on p "edit profile" at bounding box center [182, 93] width 34 height 9
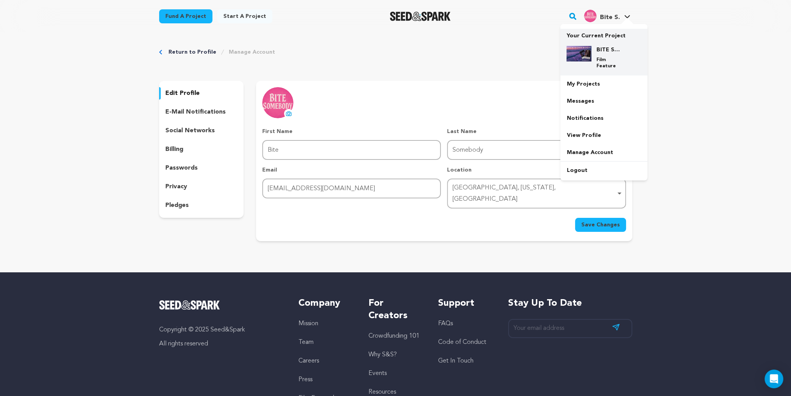
click at [571, 46] on img at bounding box center [578, 54] width 25 height 16
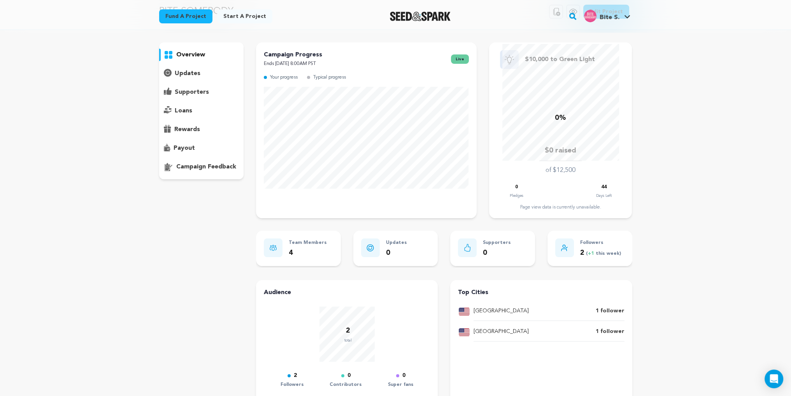
scroll to position [78, 0]
